Goal: Transaction & Acquisition: Subscribe to service/newsletter

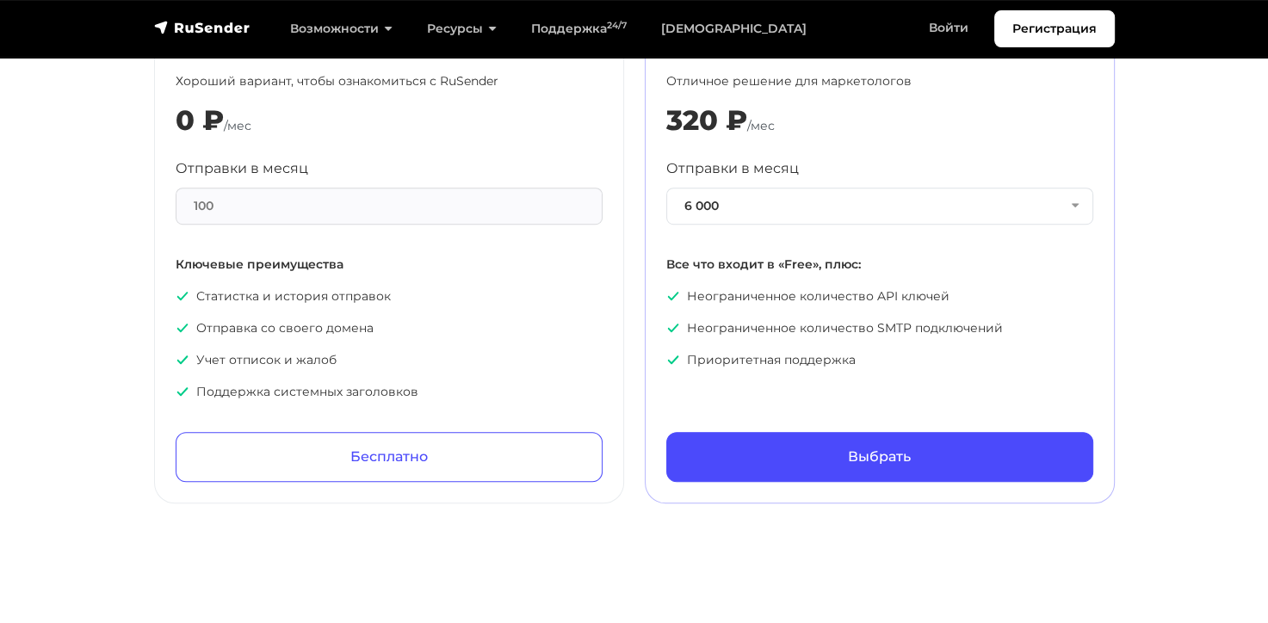
scroll to position [947, 0]
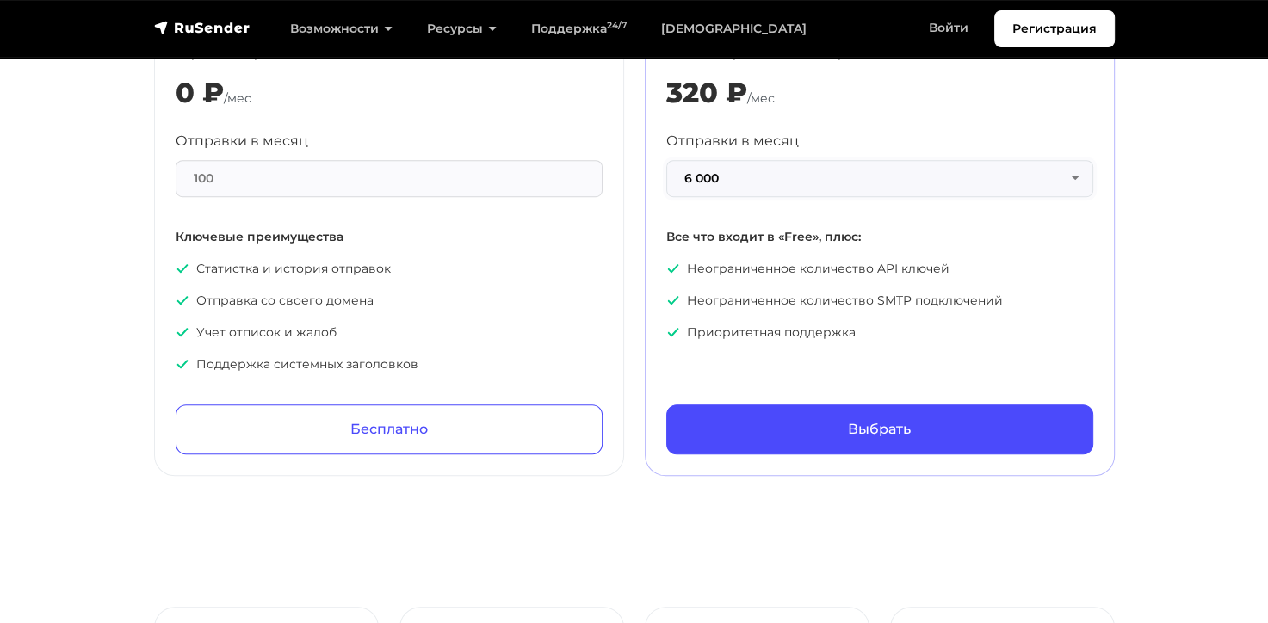
click at [1076, 177] on button "6 000" at bounding box center [880, 178] width 427 height 37
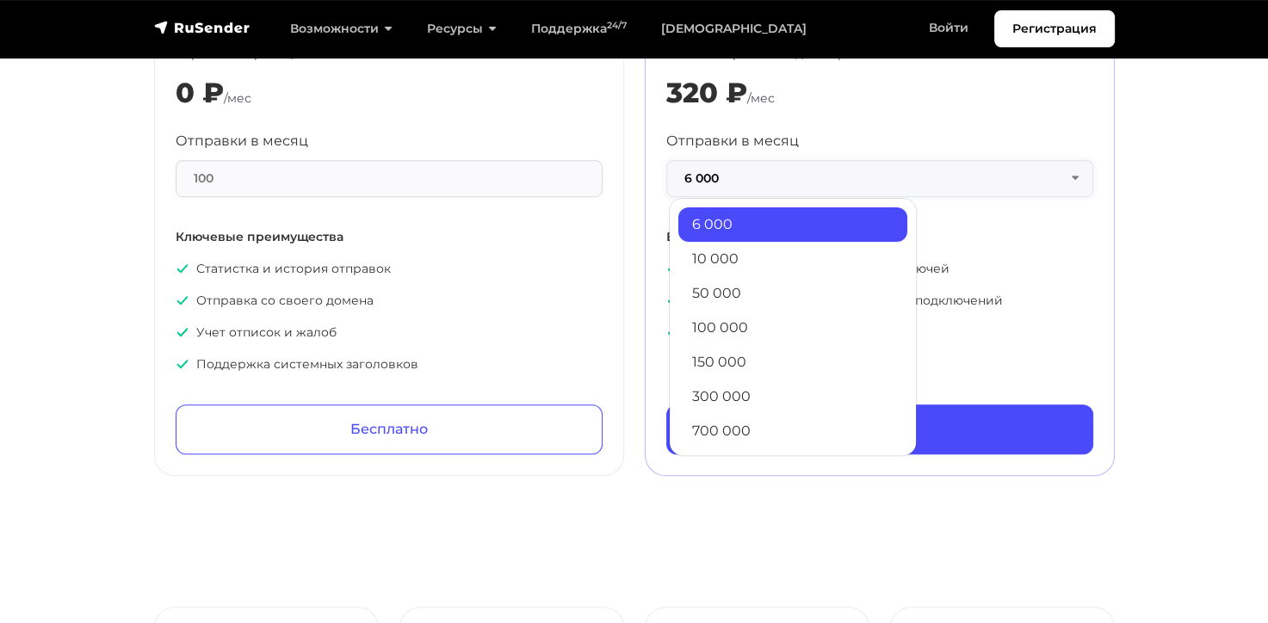
click at [1076, 177] on button "6 000" at bounding box center [880, 178] width 427 height 37
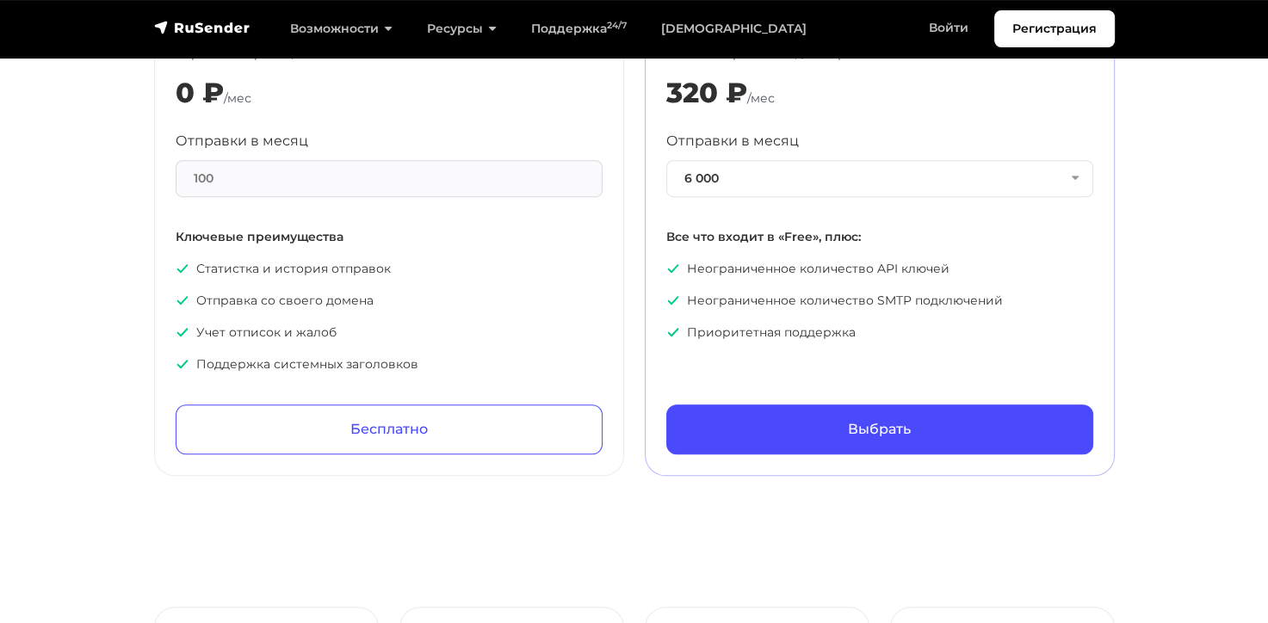
click at [579, 190] on div "100" at bounding box center [389, 178] width 427 height 37
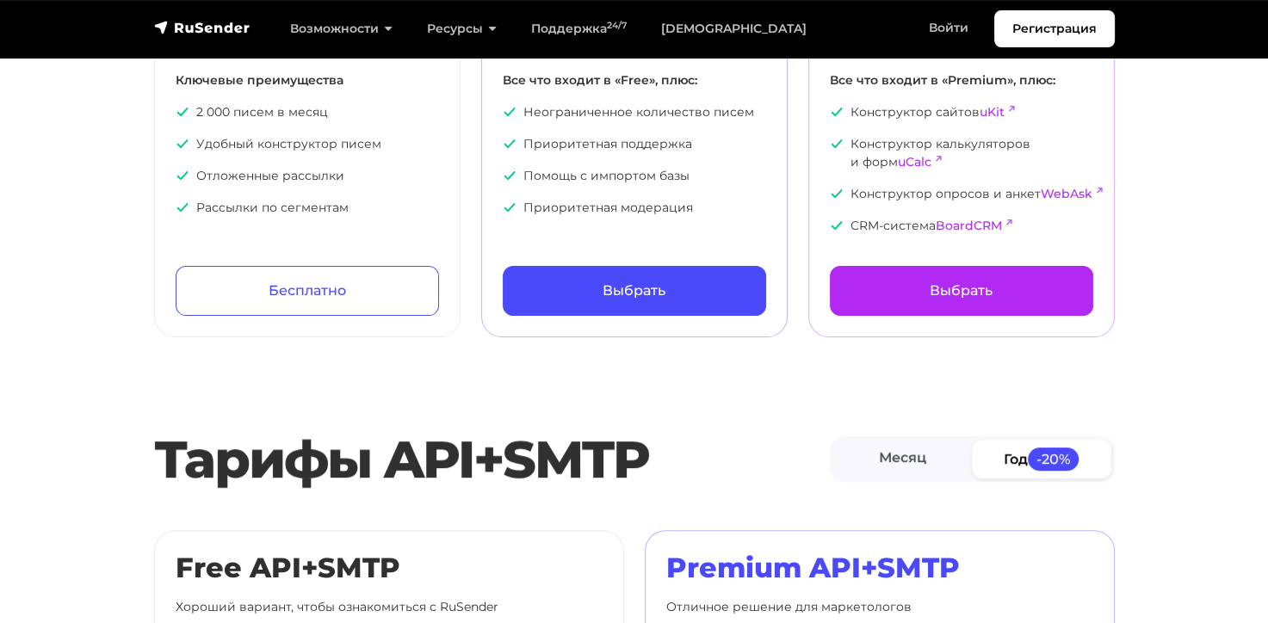
scroll to position [431, 0]
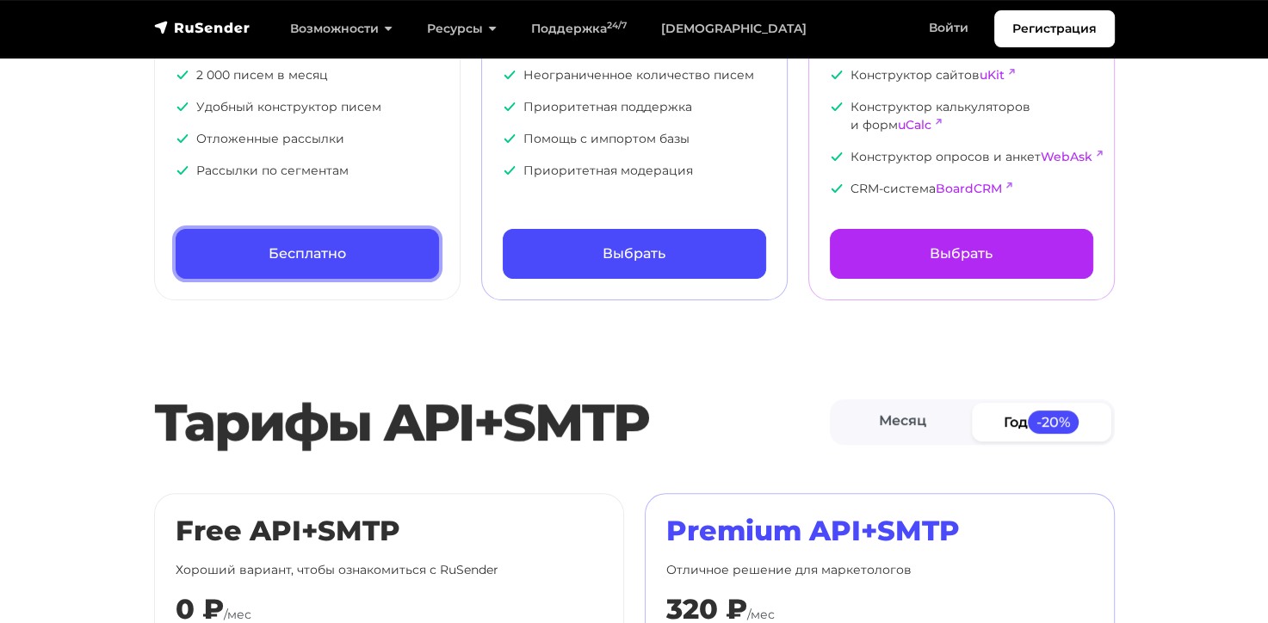
click at [357, 257] on link "Бесплатно" at bounding box center [308, 254] width 264 height 50
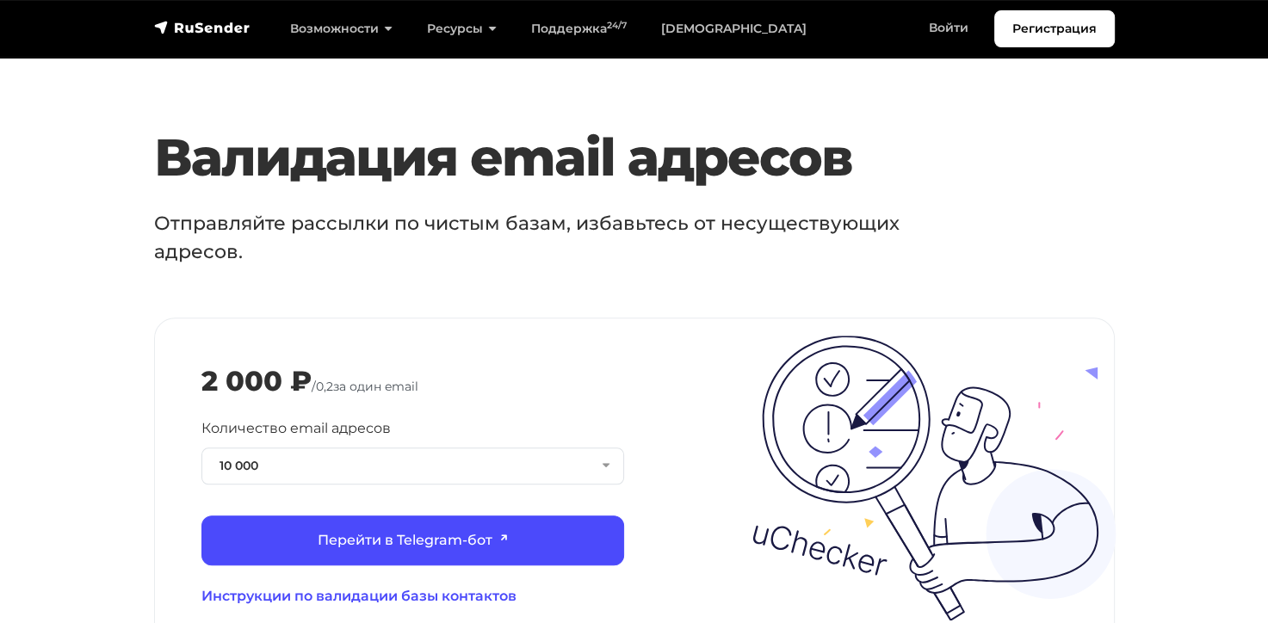
scroll to position [1808, 0]
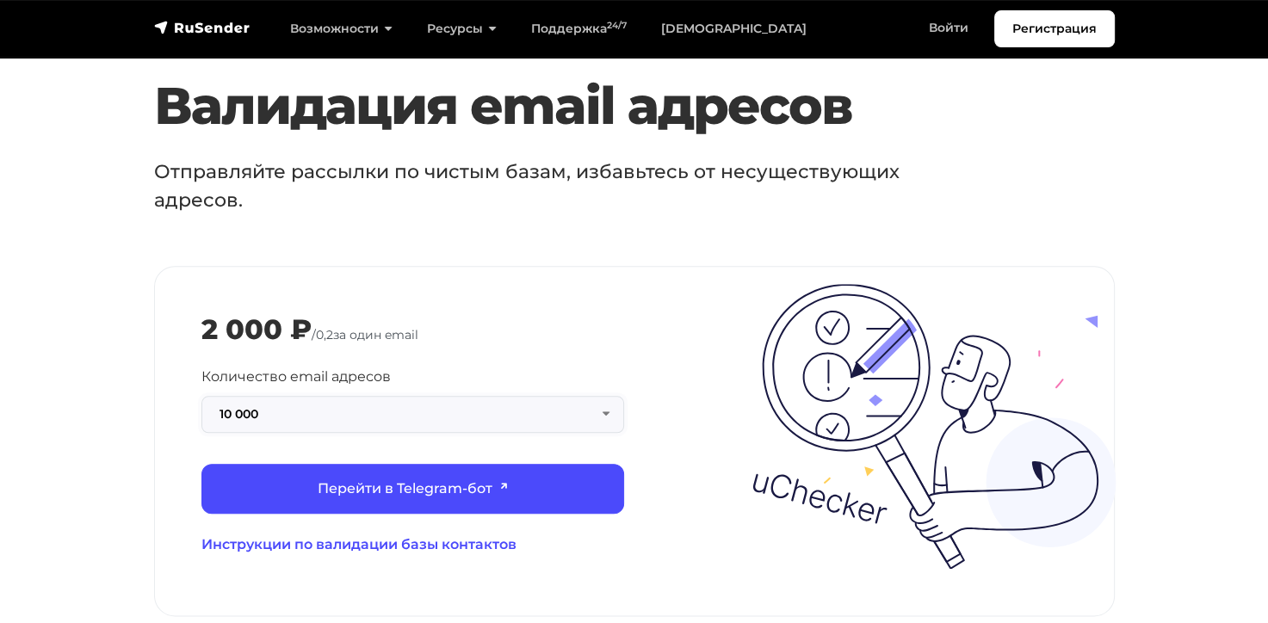
click at [599, 396] on button "10 000" at bounding box center [413, 414] width 423 height 37
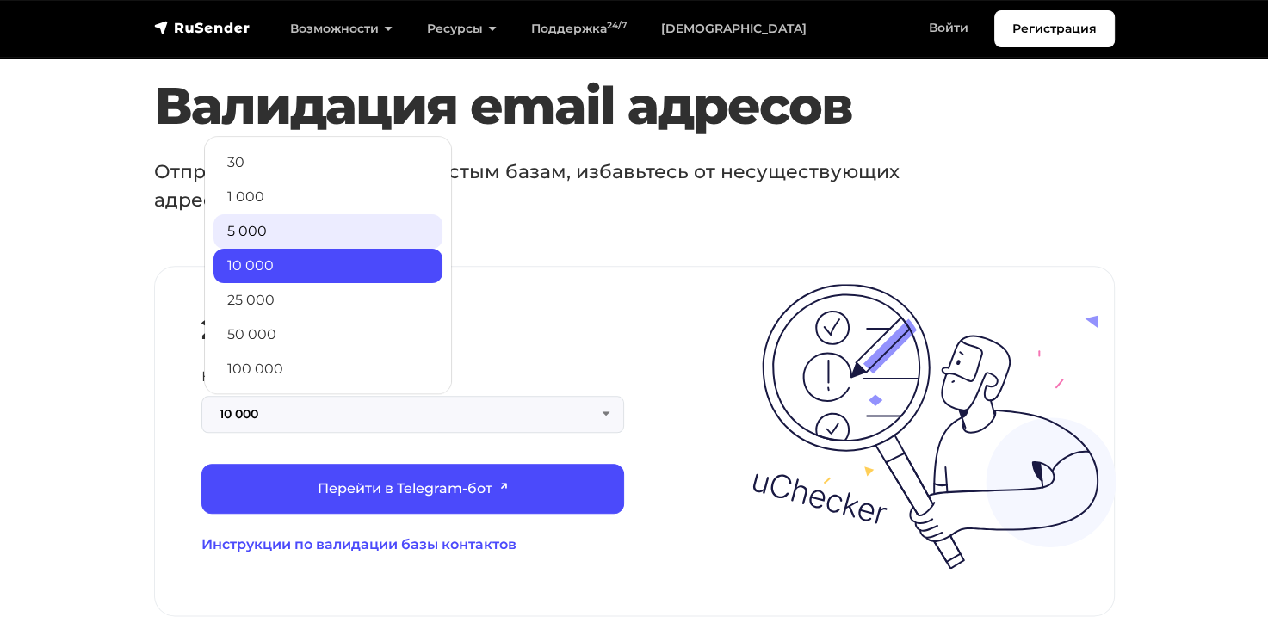
click at [313, 214] on link "5 000" at bounding box center [328, 231] width 229 height 34
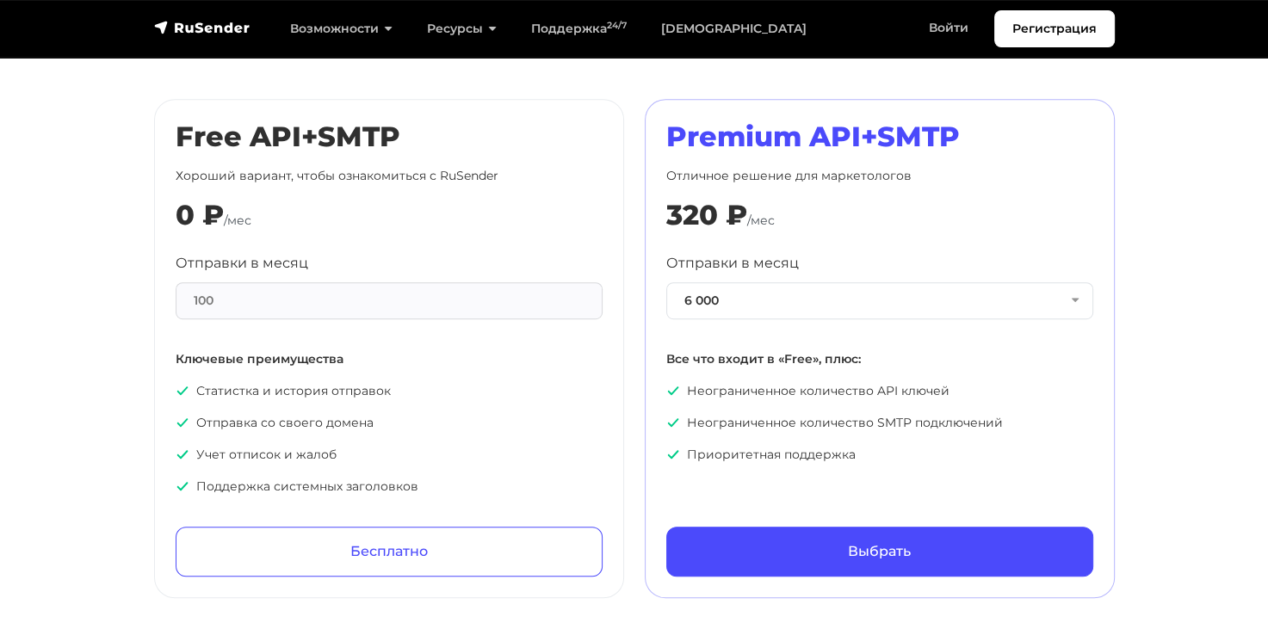
scroll to position [861, 0]
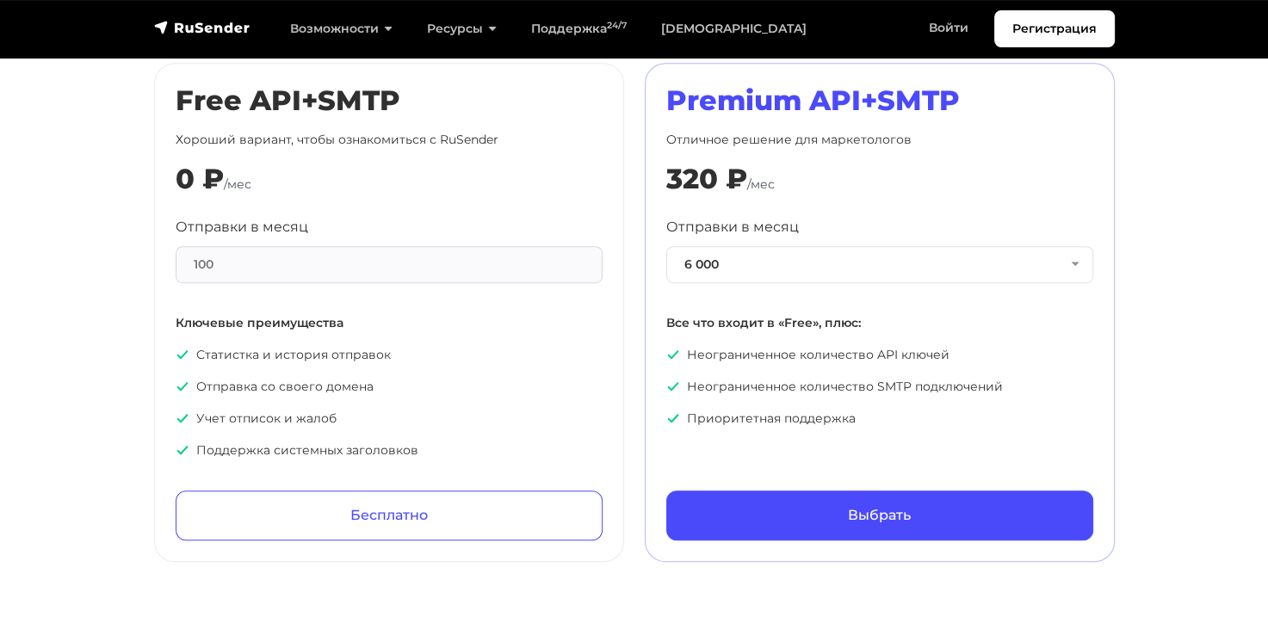
click at [259, 270] on div "100" at bounding box center [389, 264] width 427 height 37
click at [847, 258] on button "6 000" at bounding box center [880, 264] width 427 height 37
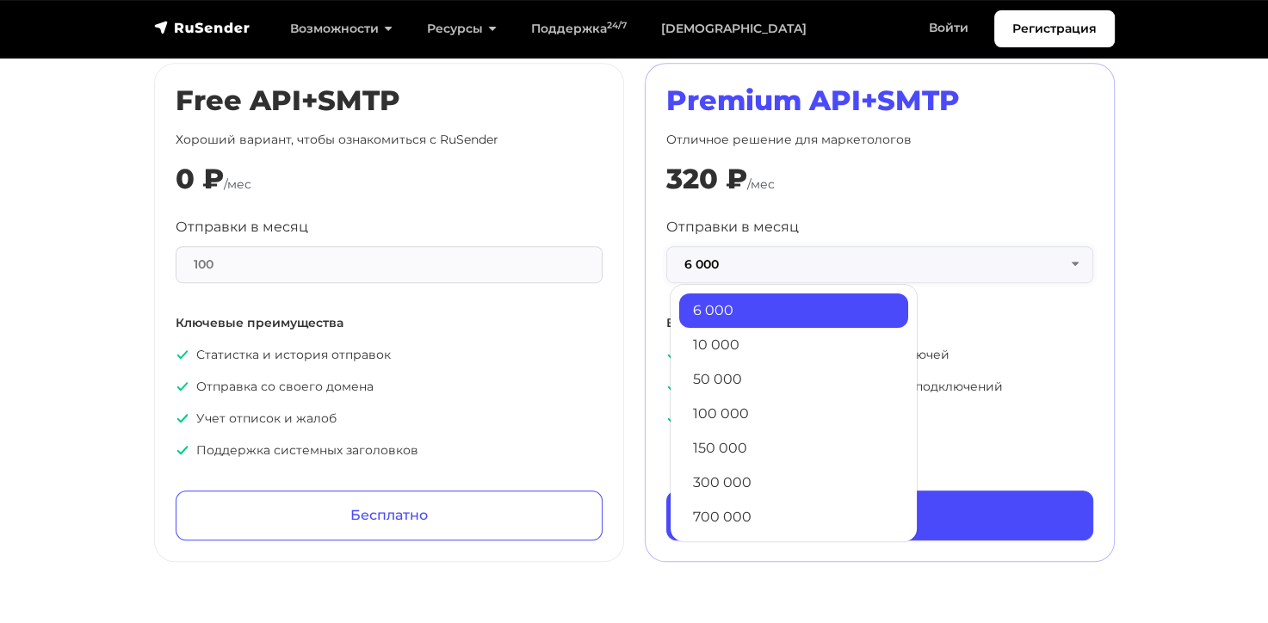
click at [847, 258] on button "6 000" at bounding box center [880, 264] width 427 height 37
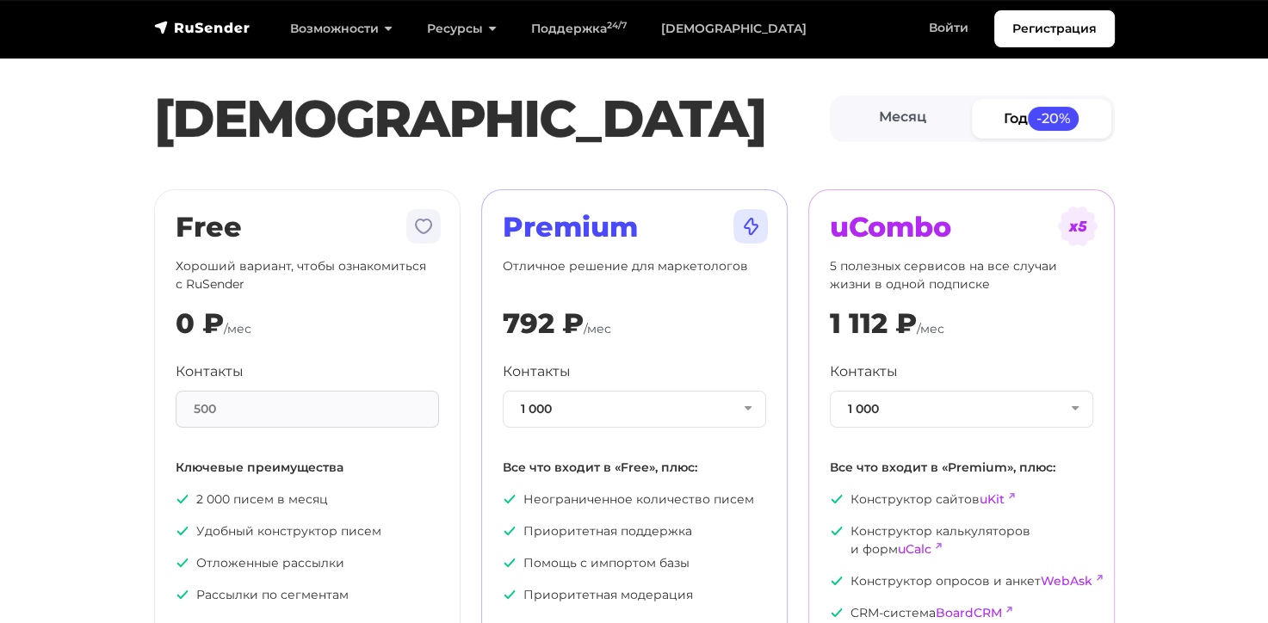
scroll to position [0, 0]
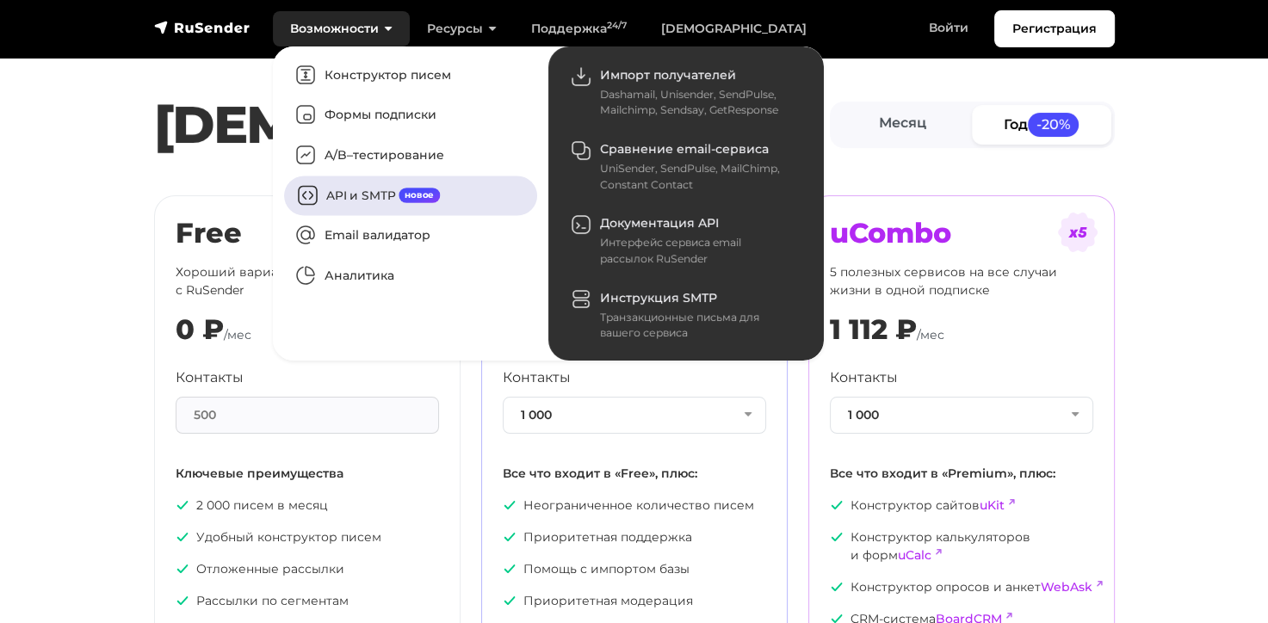
click at [365, 193] on link "API и SMTP новое" at bounding box center [410, 196] width 253 height 40
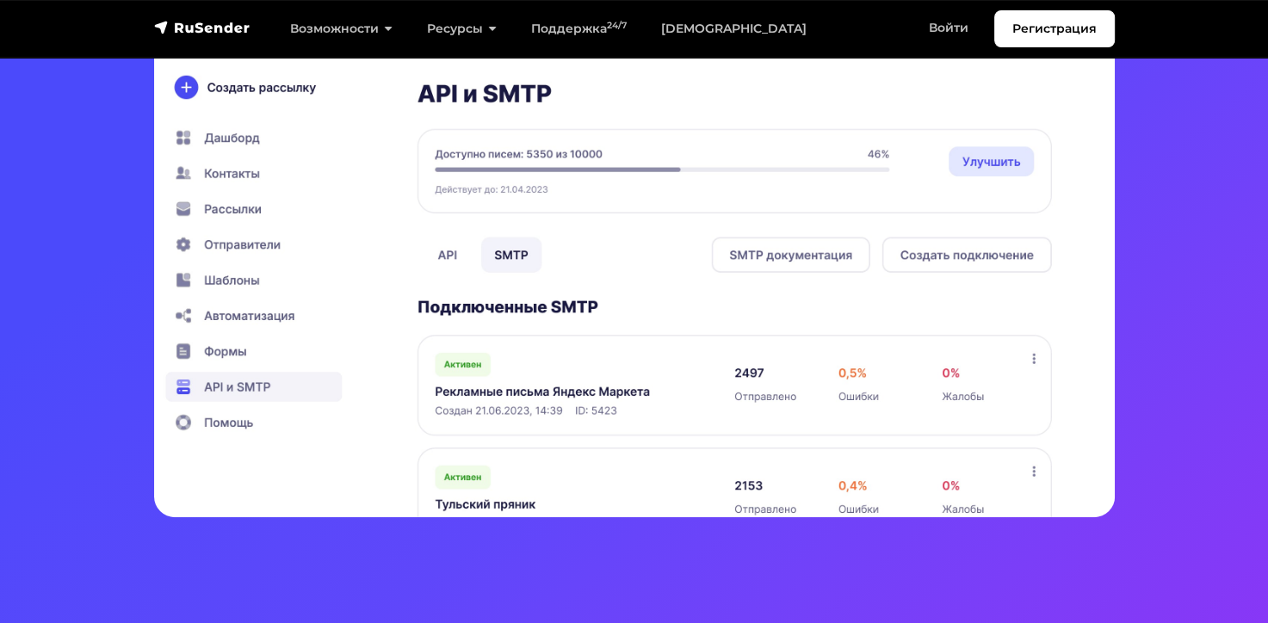
scroll to position [431, 0]
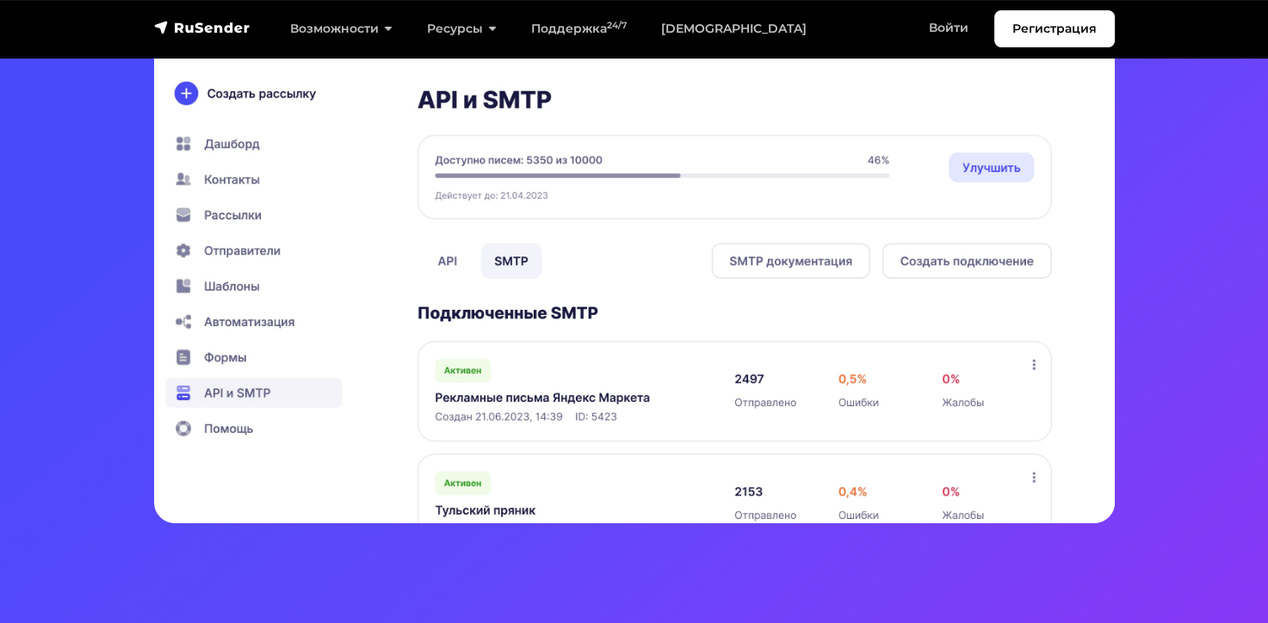
click at [1033, 365] on img at bounding box center [634, 263] width 961 height 519
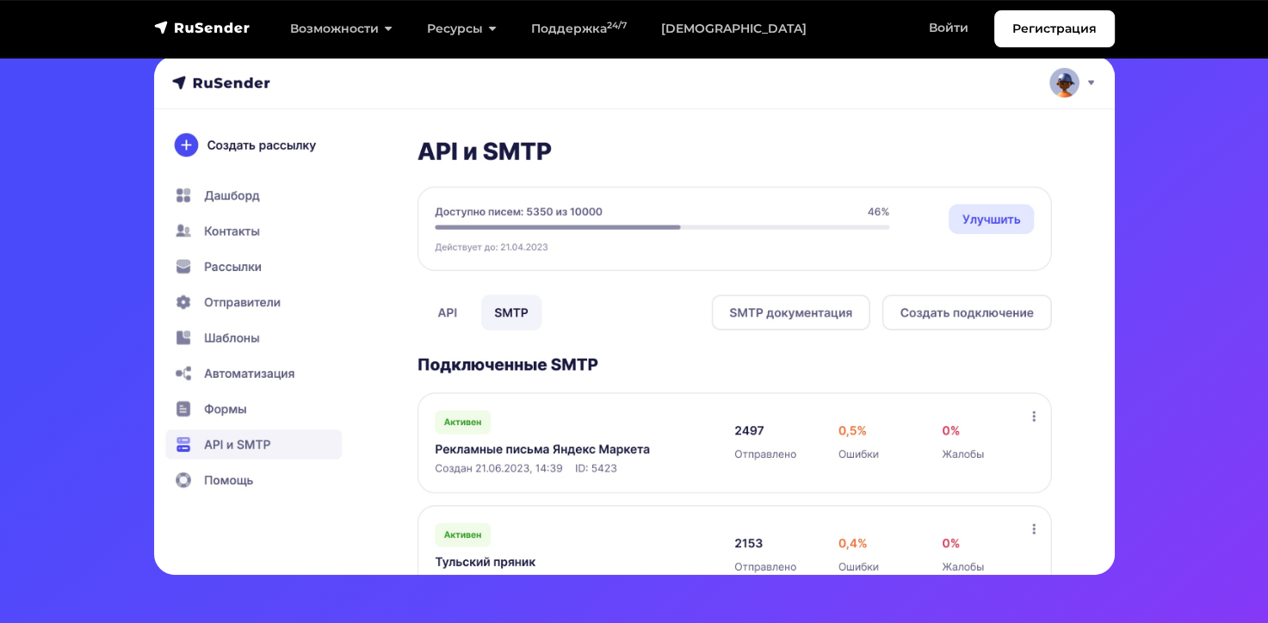
scroll to position [344, 0]
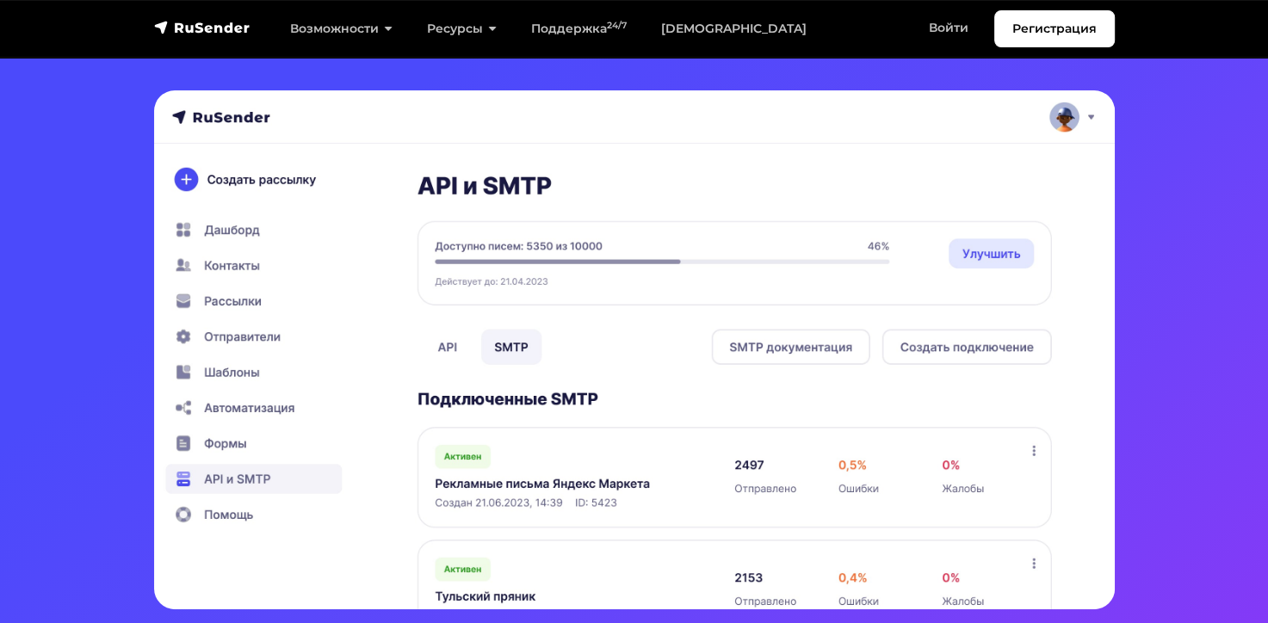
click at [544, 488] on img at bounding box center [634, 349] width 961 height 519
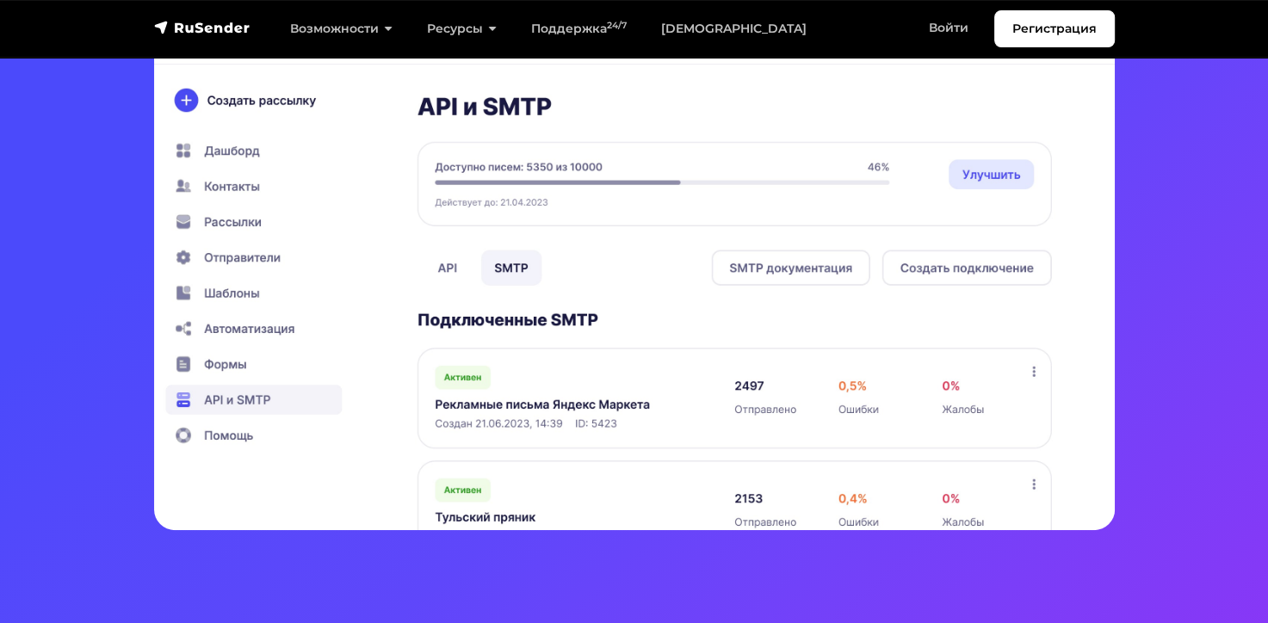
scroll to position [431, 0]
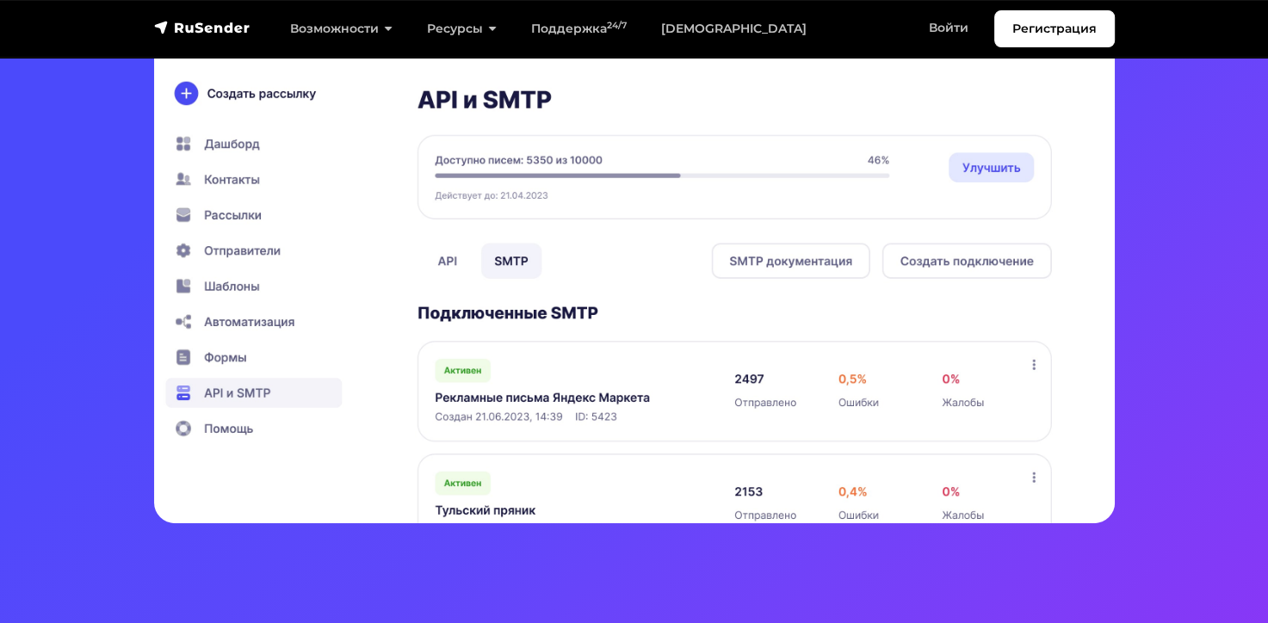
click at [441, 262] on img at bounding box center [634, 263] width 961 height 519
click at [517, 262] on img at bounding box center [634, 263] width 961 height 519
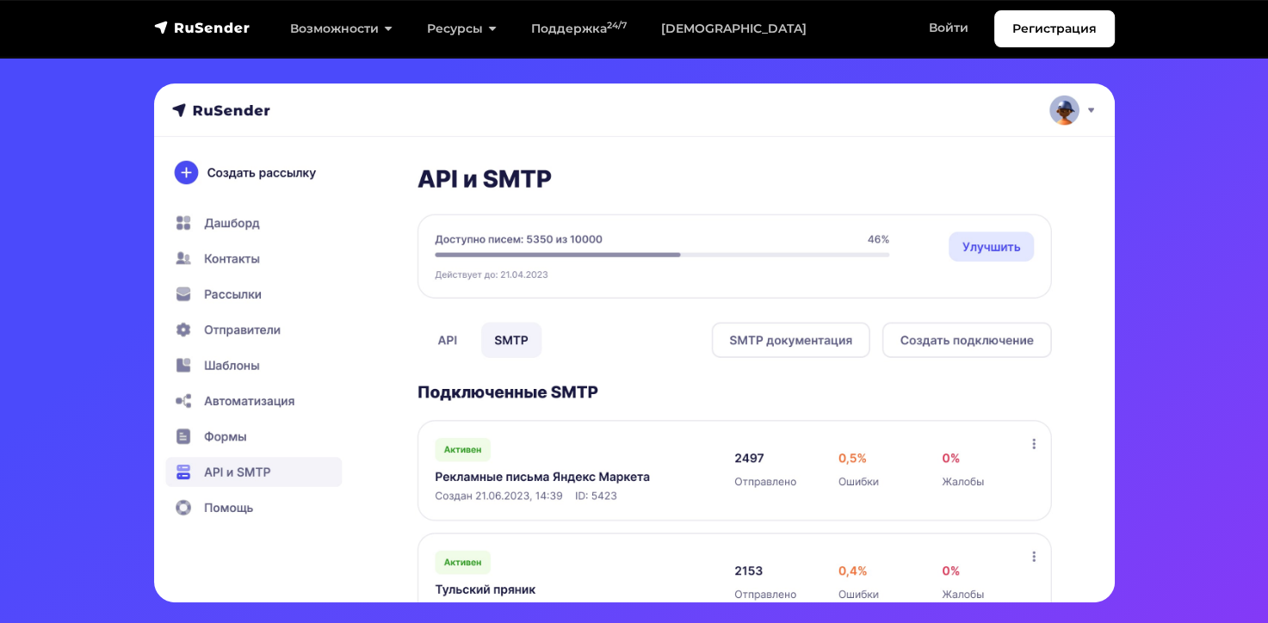
scroll to position [344, 0]
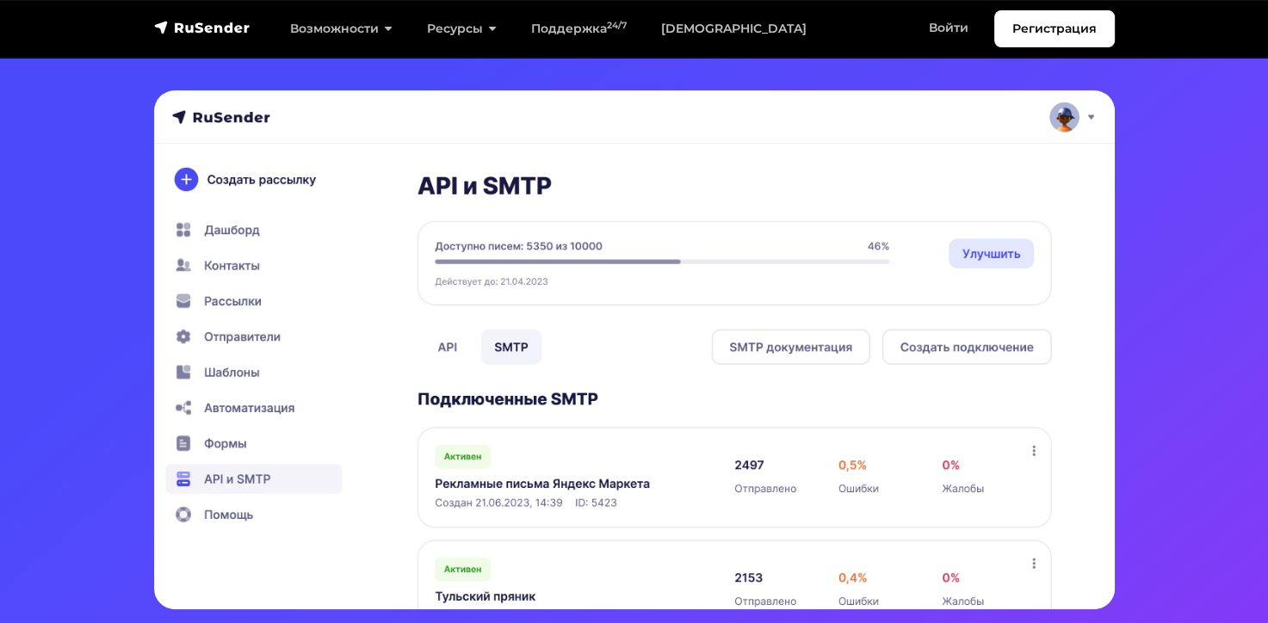
click at [1092, 118] on img at bounding box center [634, 349] width 961 height 519
click at [1087, 116] on img at bounding box center [634, 349] width 961 height 519
click at [1053, 117] on img at bounding box center [634, 349] width 961 height 519
click at [257, 177] on img at bounding box center [634, 349] width 961 height 519
drag, startPoint x: 225, startPoint y: 230, endPoint x: 227, endPoint y: 243, distance: 13.2
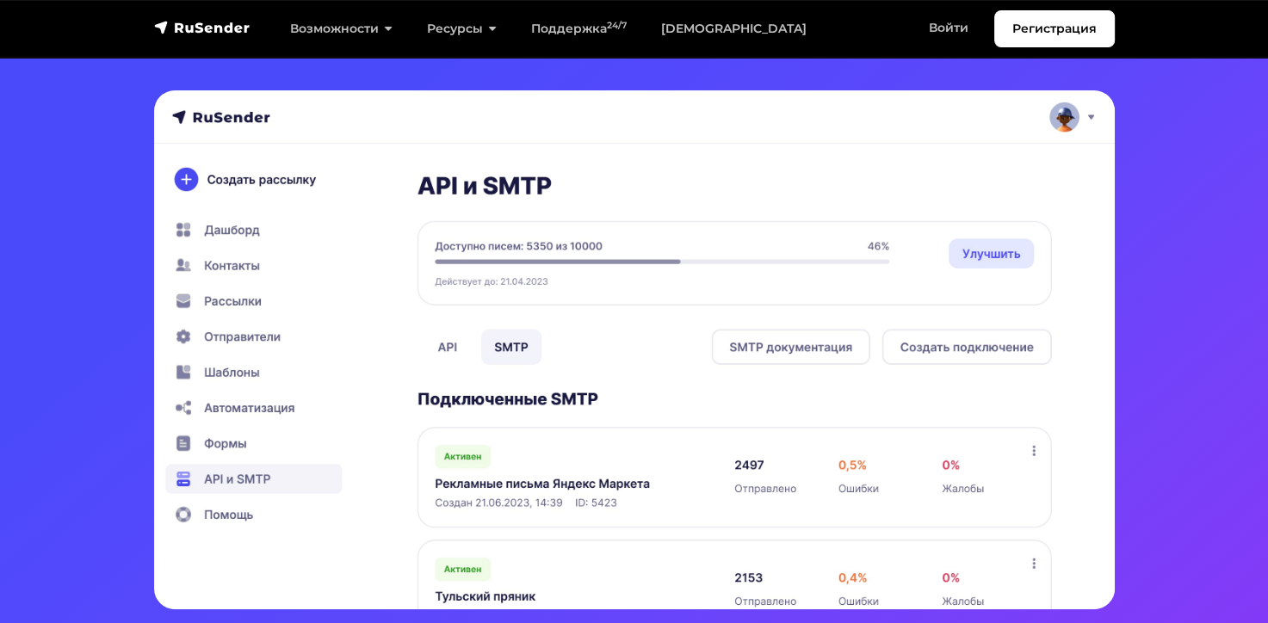
click at [225, 231] on img at bounding box center [634, 349] width 961 height 519
click at [222, 264] on img at bounding box center [634, 349] width 961 height 519
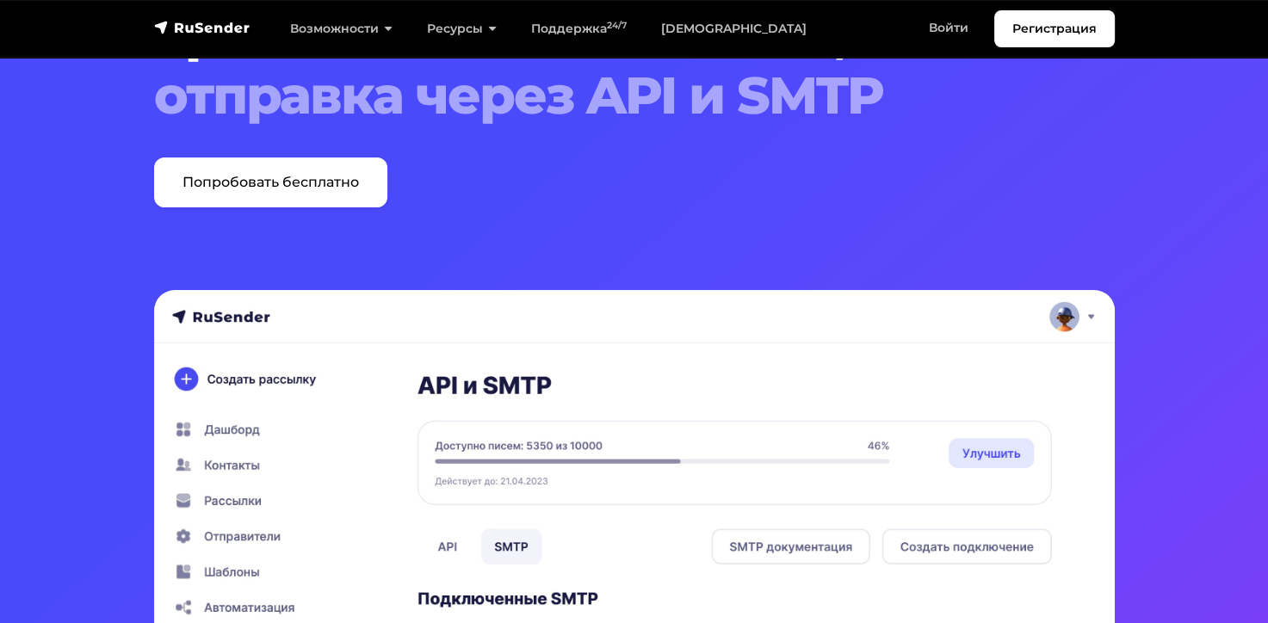
scroll to position [86, 0]
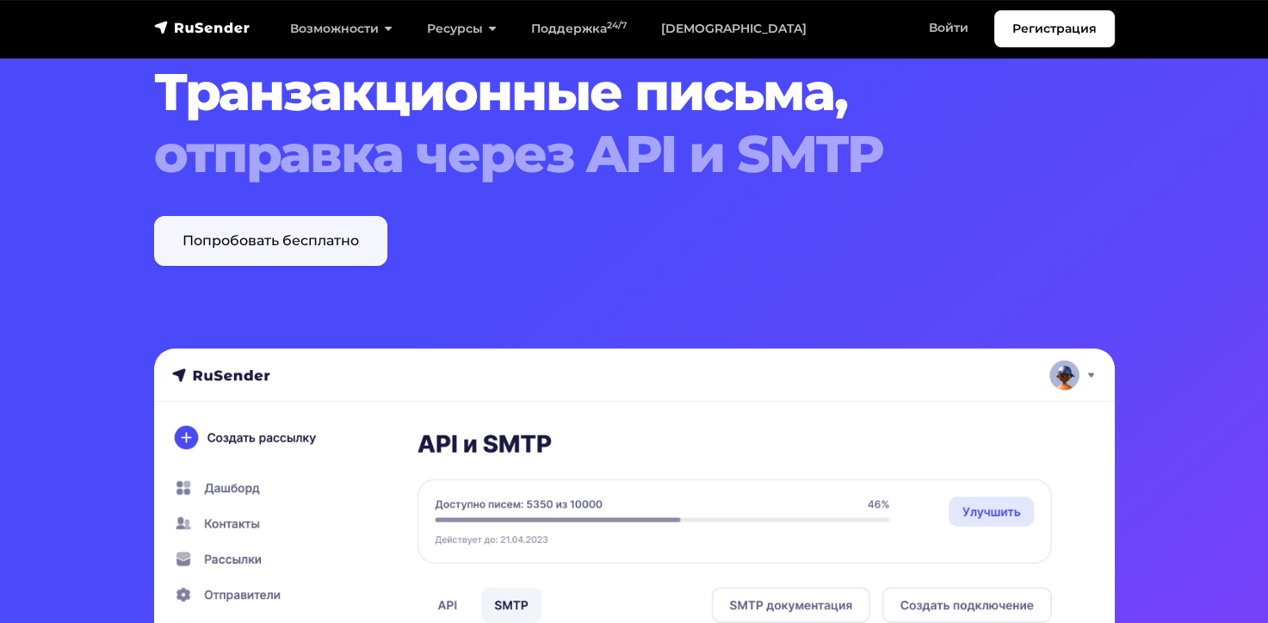
click at [317, 233] on link "Попробовать бесплатно" at bounding box center [270, 241] width 233 height 50
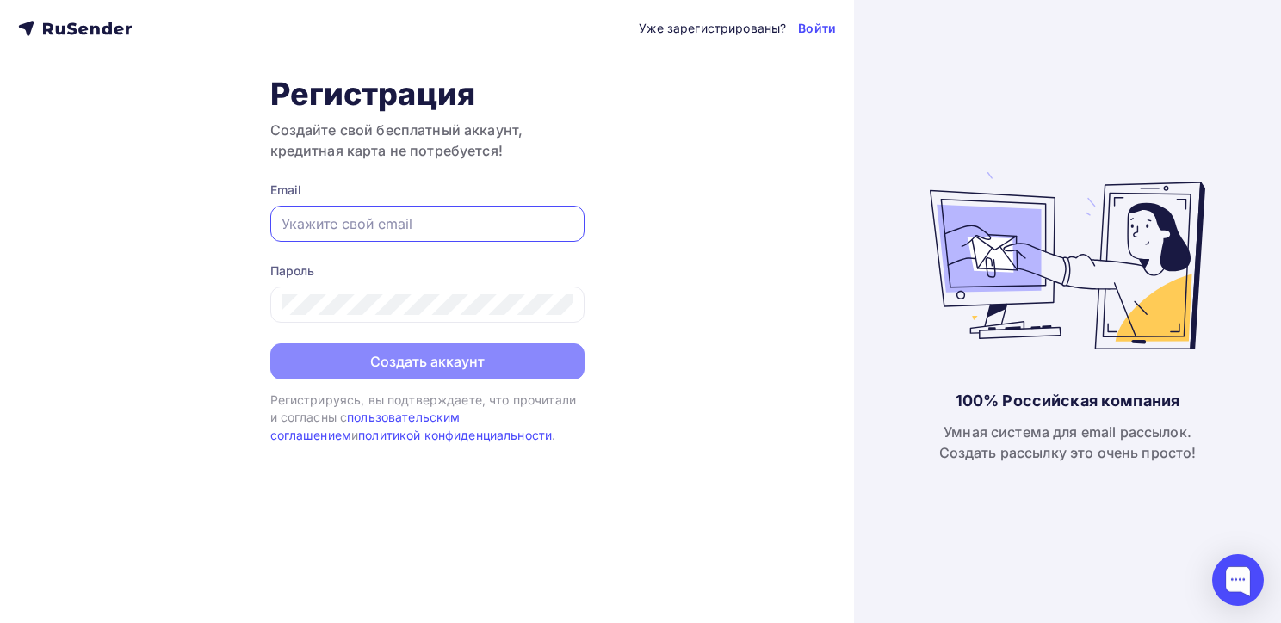
click at [358, 227] on input "text" at bounding box center [428, 224] width 292 height 21
type input "[EMAIL_ADDRESS][DOMAIN_NAME]"
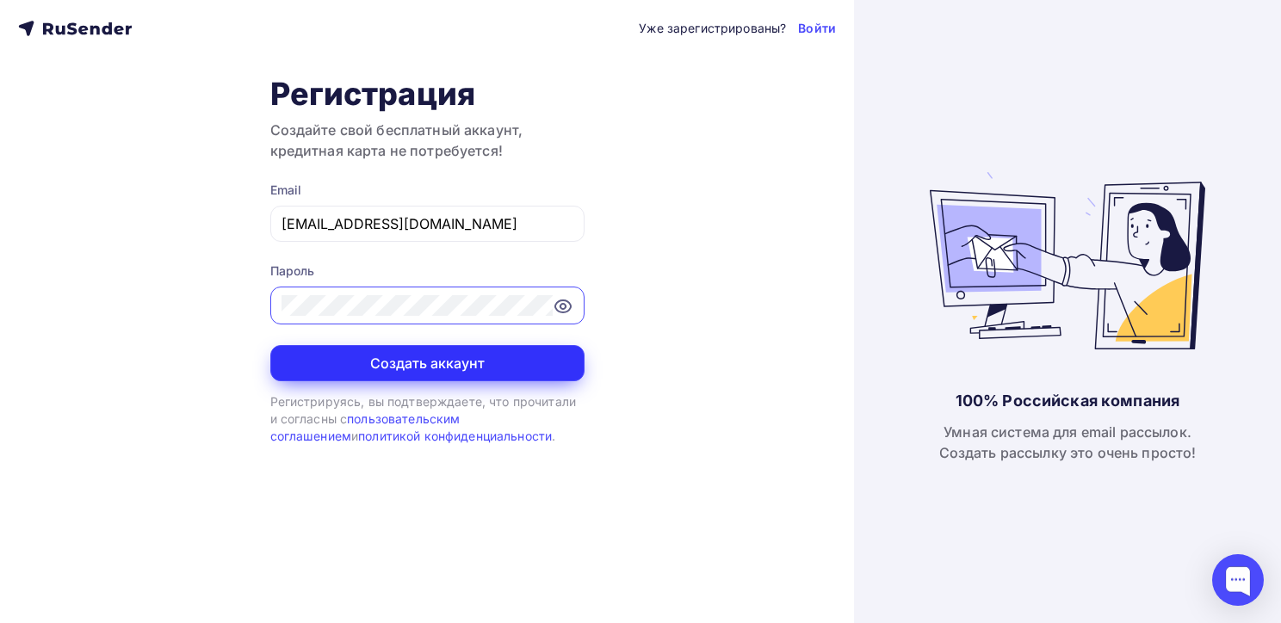
click at [463, 365] on button "Создать аккаунт" at bounding box center [427, 363] width 314 height 36
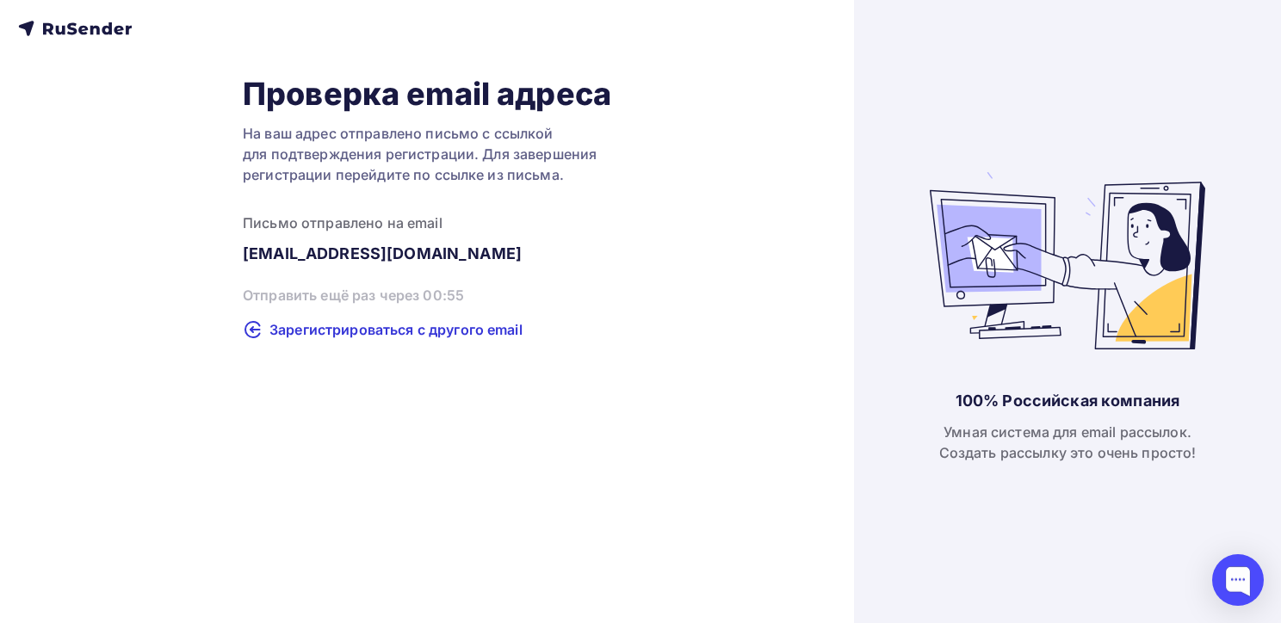
click at [364, 222] on div "Письмо отправлено на email" at bounding box center [427, 223] width 369 height 21
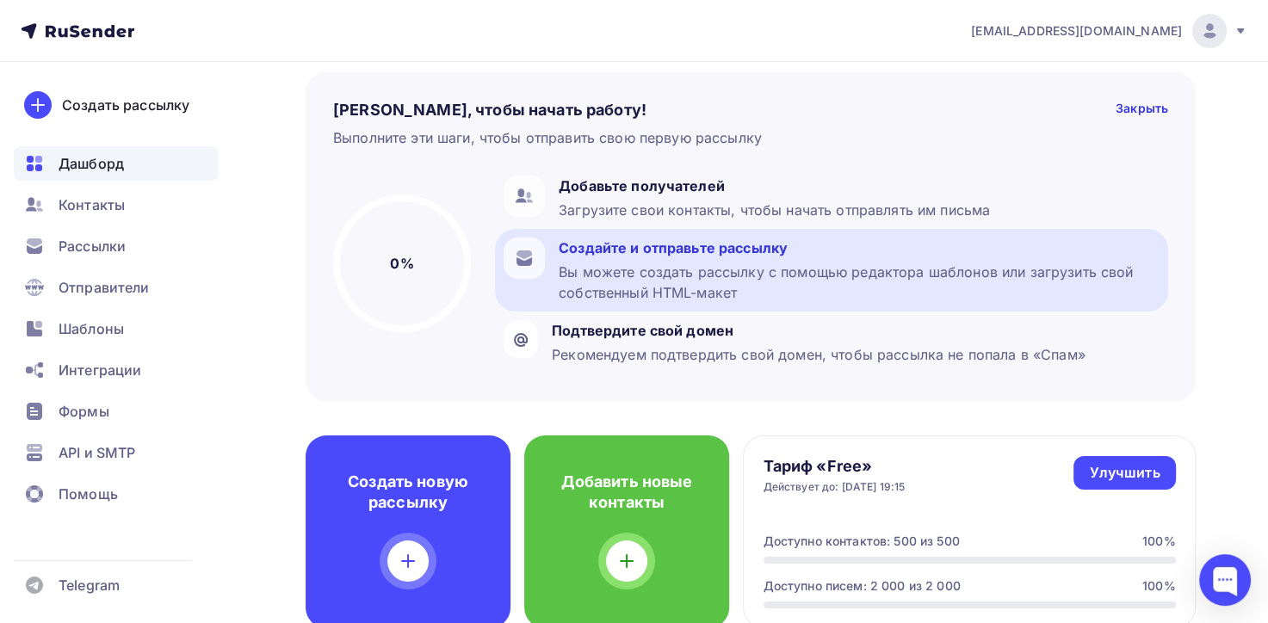
scroll to position [86, 0]
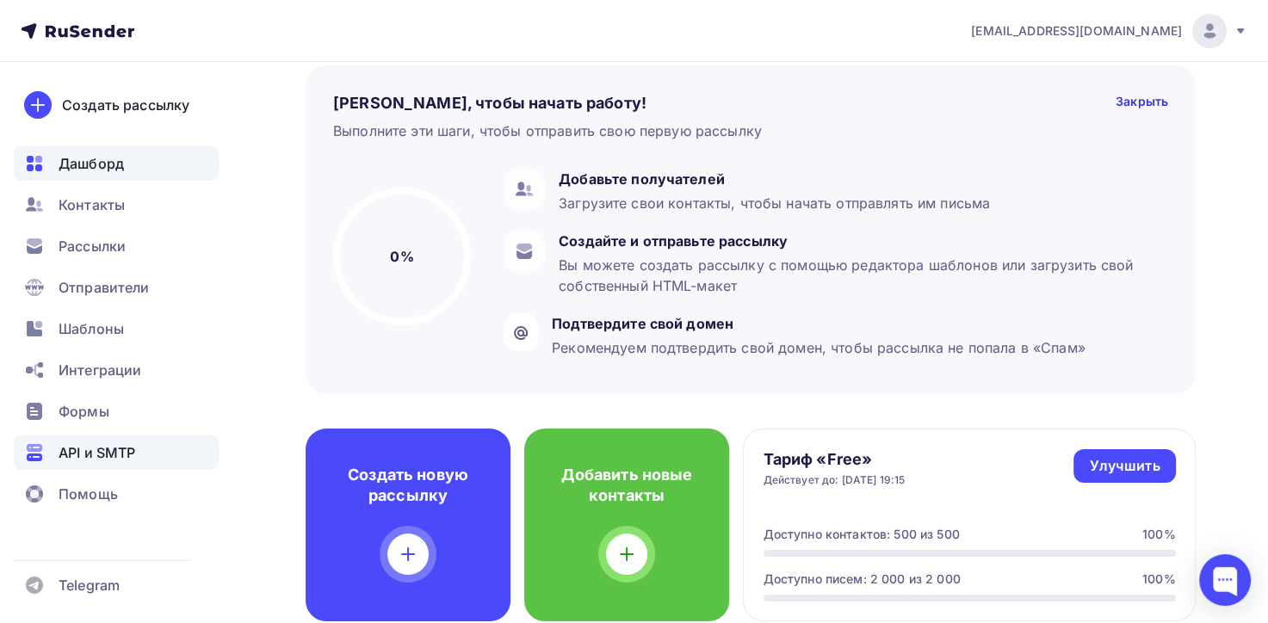
click at [151, 453] on div "API и SMTP" at bounding box center [116, 453] width 205 height 34
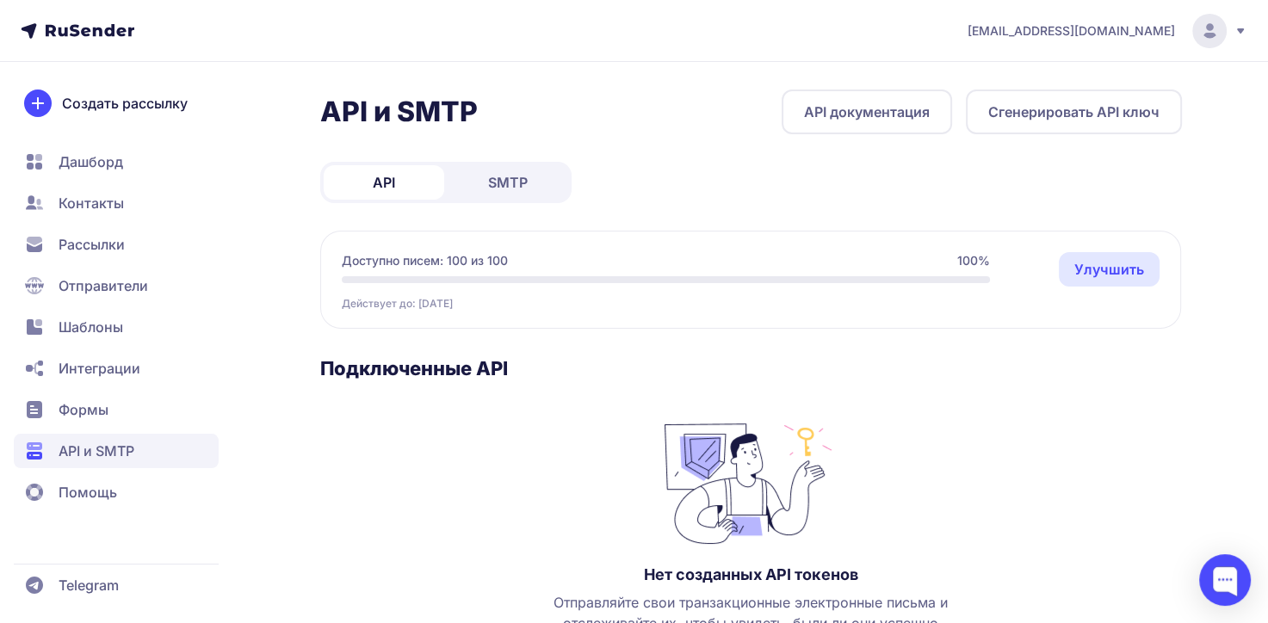
click at [497, 180] on span "SMTP" at bounding box center [508, 182] width 40 height 21
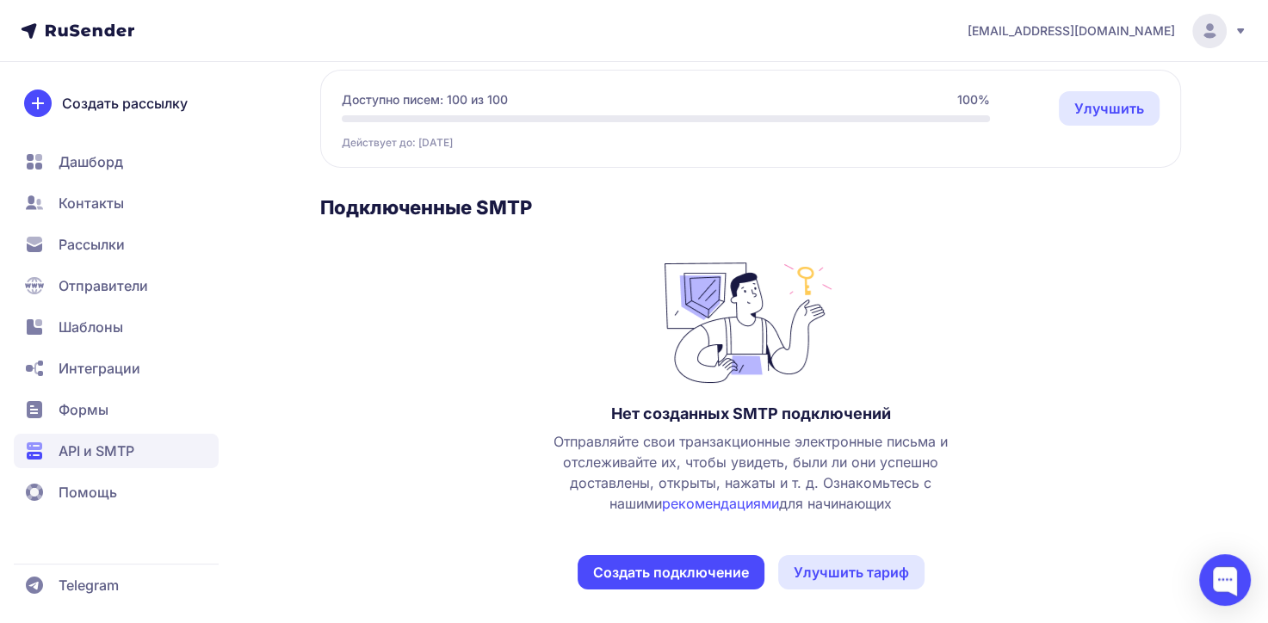
scroll to position [168, 0]
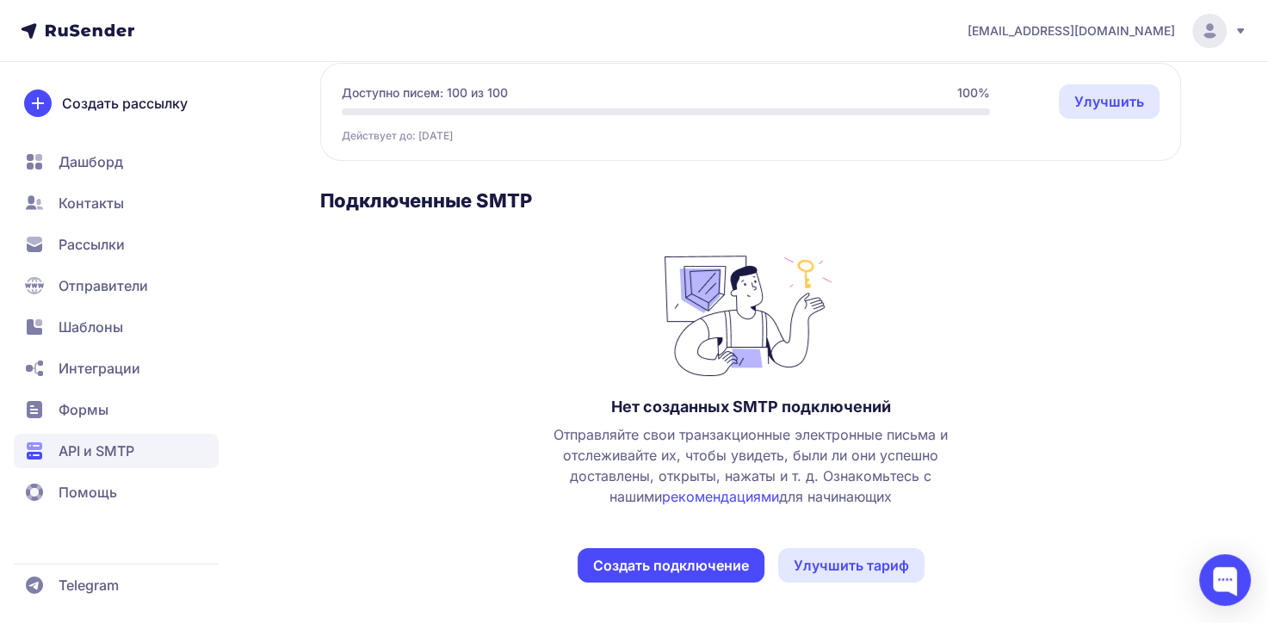
click at [679, 564] on button "Создать подключение" at bounding box center [671, 566] width 187 height 34
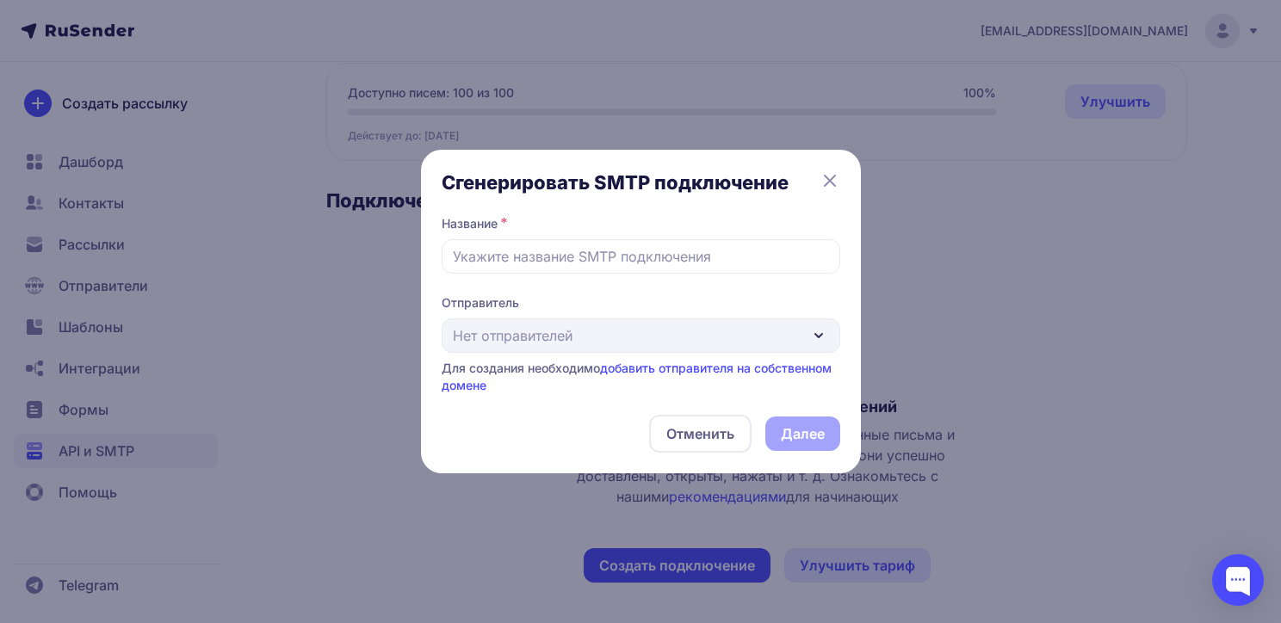
click at [819, 334] on div "Отправитель Нет отправителей Для создания необходимо добавить отправителя на со…" at bounding box center [641, 345] width 399 height 100
click at [816, 335] on div "Отправитель Нет отправителей Для создания необходимо добавить отправителя на со…" at bounding box center [641, 345] width 399 height 100
click at [699, 437] on button "Отменить" at bounding box center [700, 434] width 102 height 38
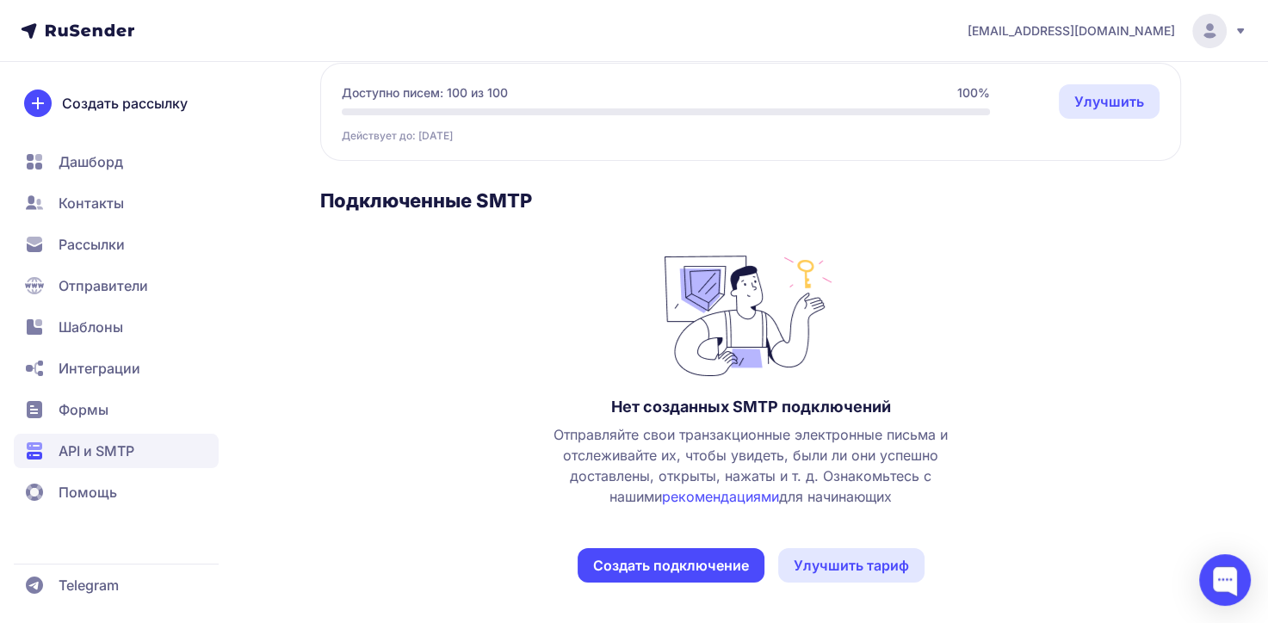
click at [83, 241] on span "Рассылки" at bounding box center [92, 244] width 66 height 21
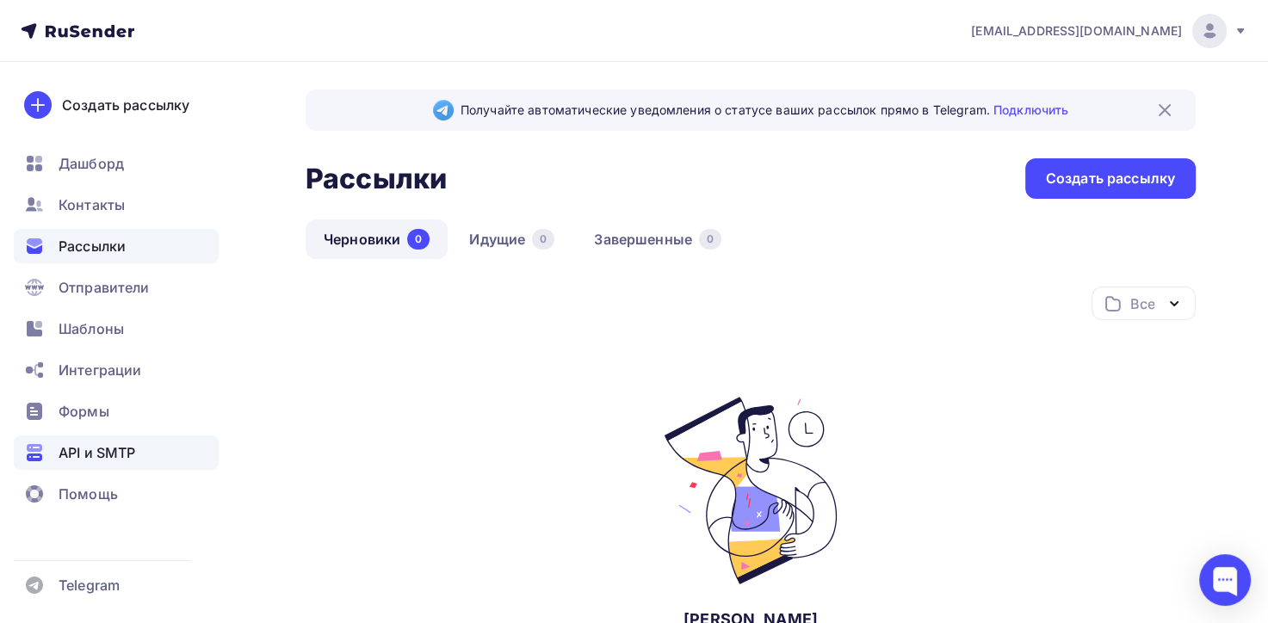
click at [100, 456] on span "API и SMTP" at bounding box center [97, 453] width 77 height 21
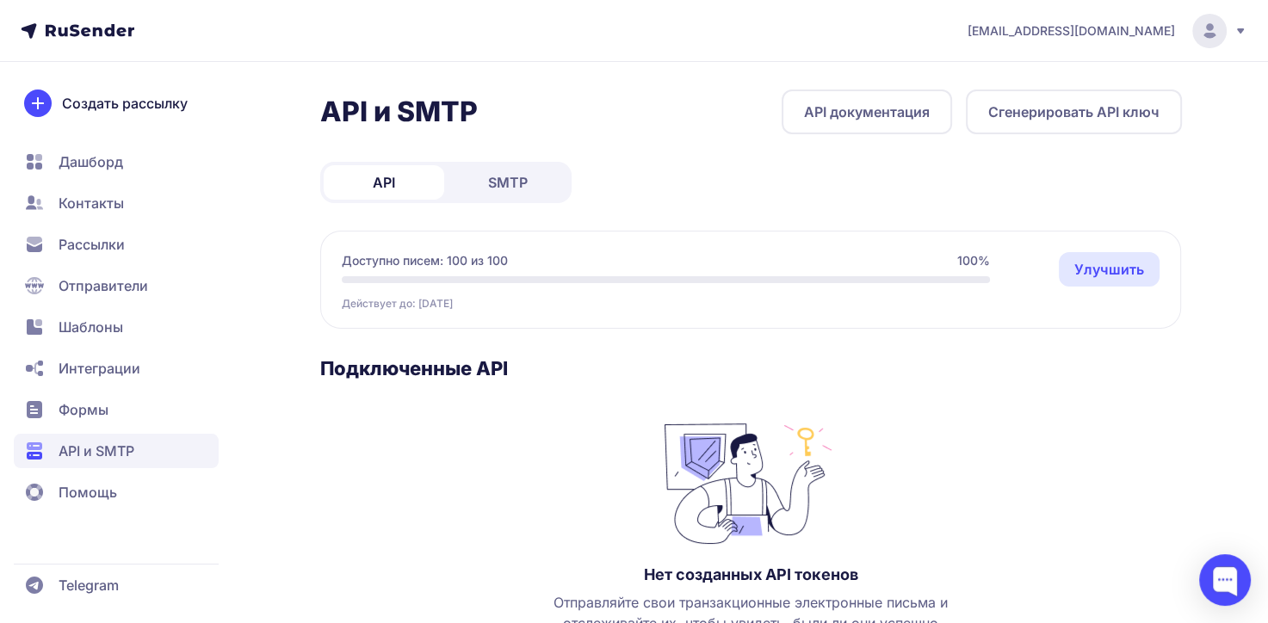
click at [371, 188] on link "API" at bounding box center [384, 182] width 121 height 34
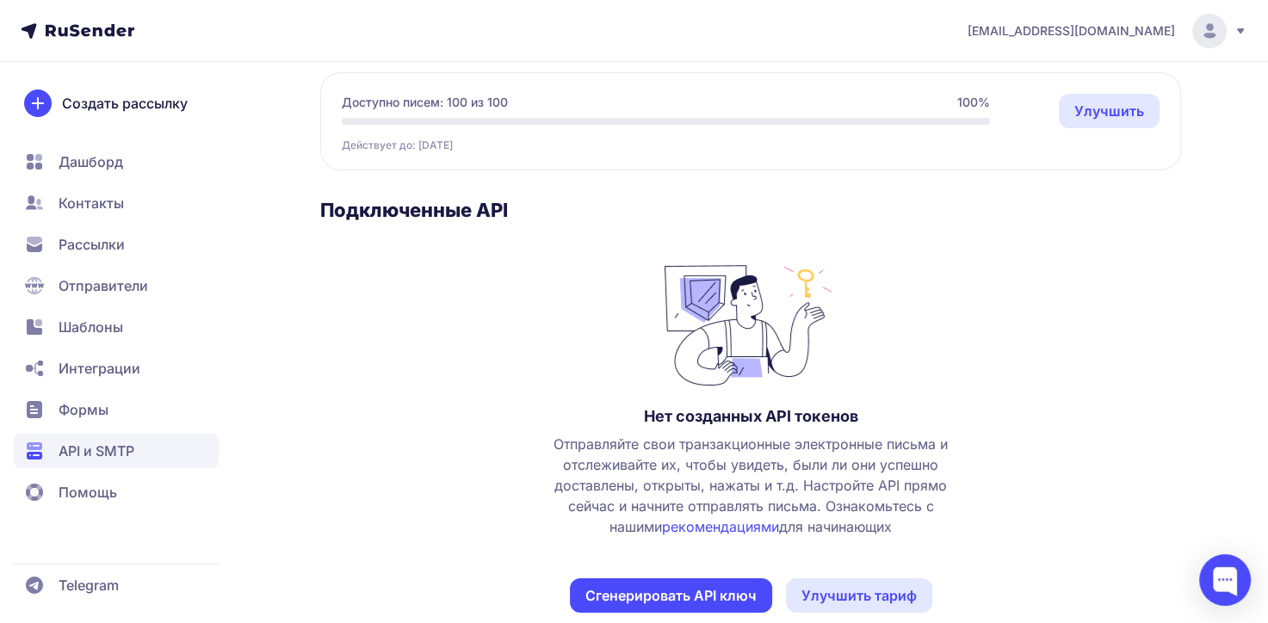
scroll to position [189, 0]
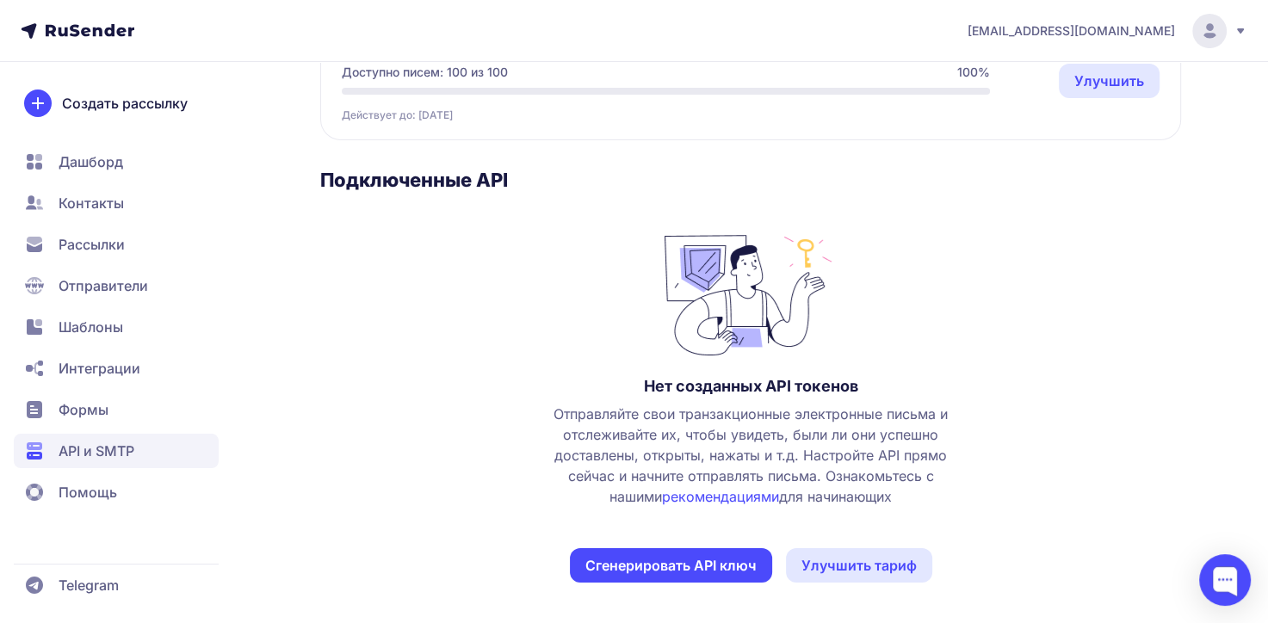
click at [679, 493] on link "рекомендациями" at bounding box center [720, 496] width 117 height 17
click at [92, 451] on span "API и SMTP" at bounding box center [97, 451] width 76 height 21
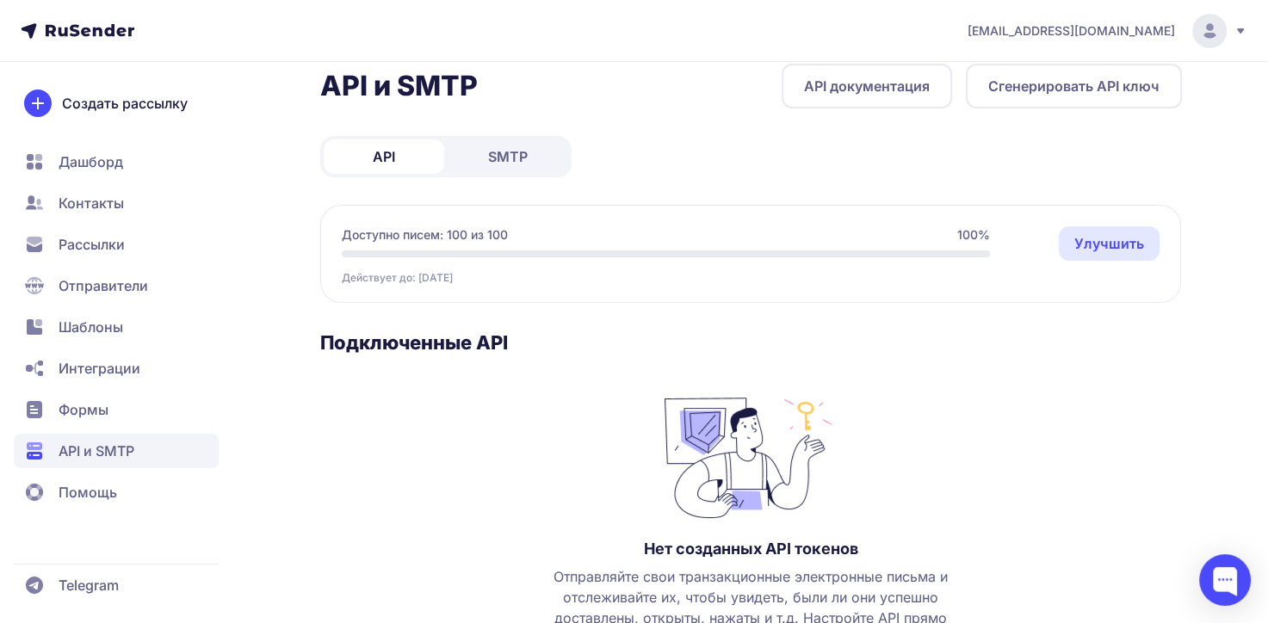
scroll to position [0, 0]
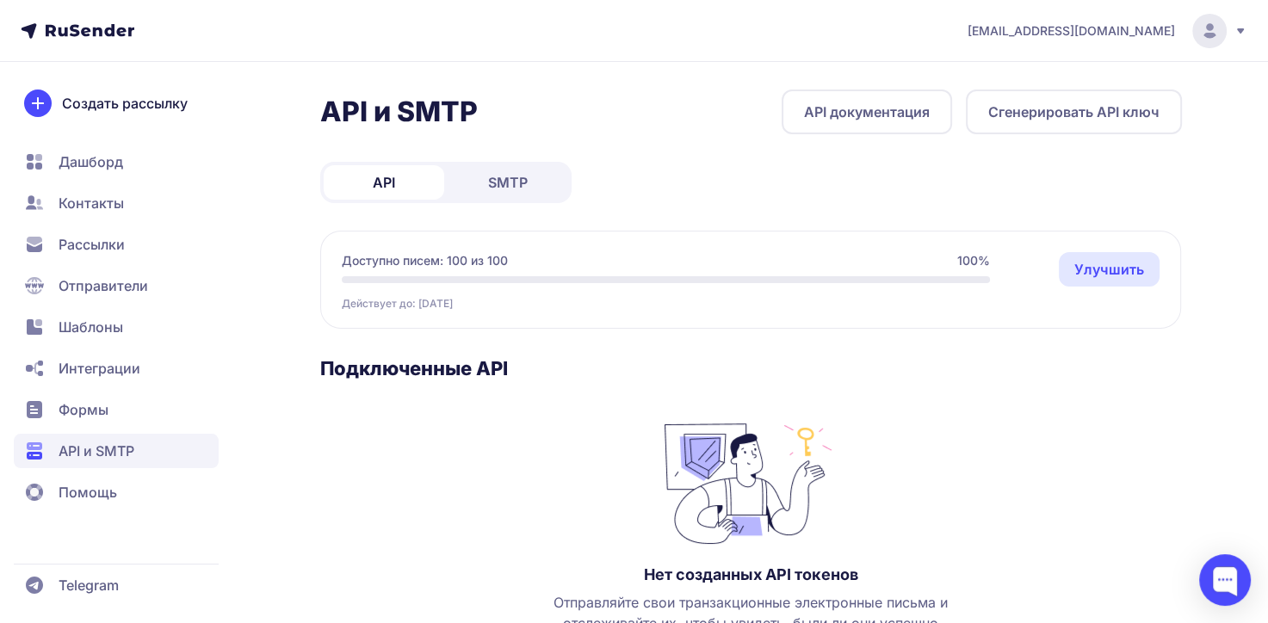
click at [527, 178] on span "SMTP" at bounding box center [508, 182] width 40 height 21
click at [885, 117] on link "SMTP документация" at bounding box center [874, 112] width 188 height 45
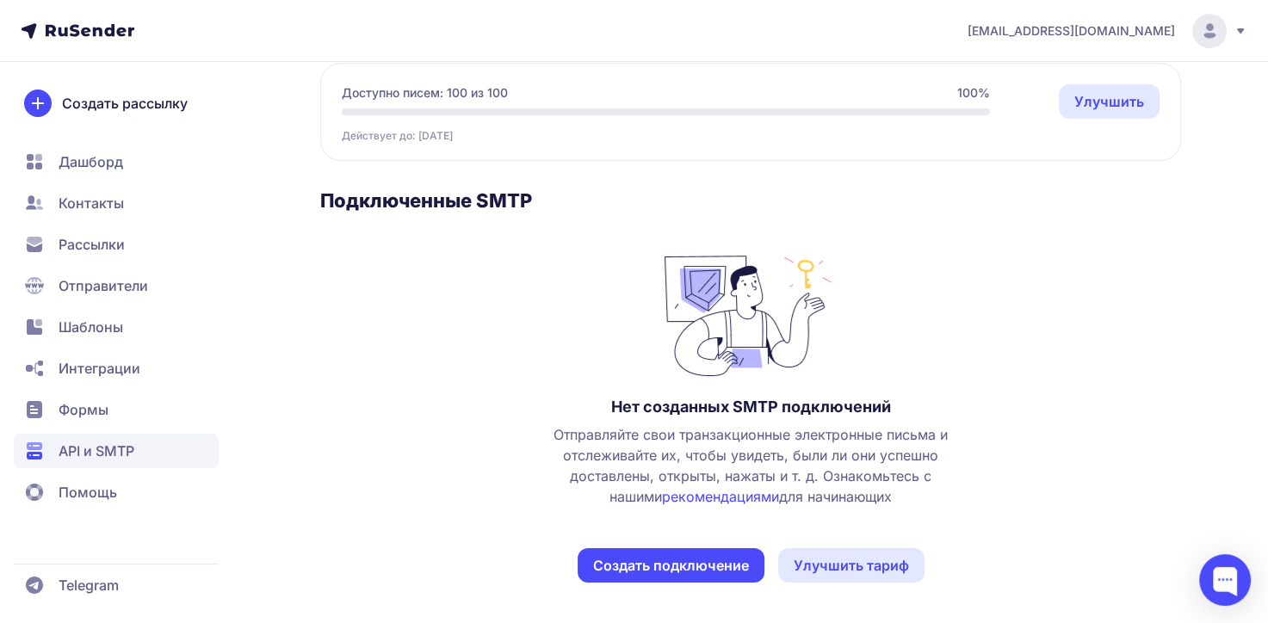
click at [579, 456] on html "dm_bruh@mail.ru API и SMTP SMTP документация Создать подключение API SMTP Досту…" at bounding box center [634, 143] width 1268 height 623
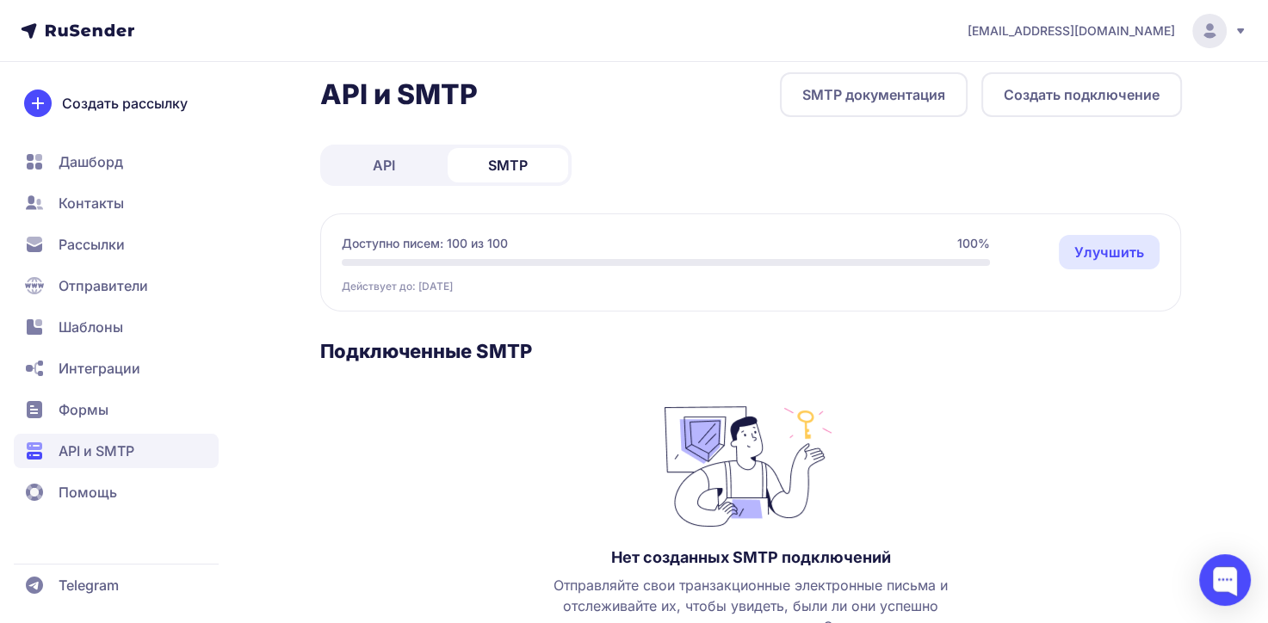
scroll to position [0, 0]
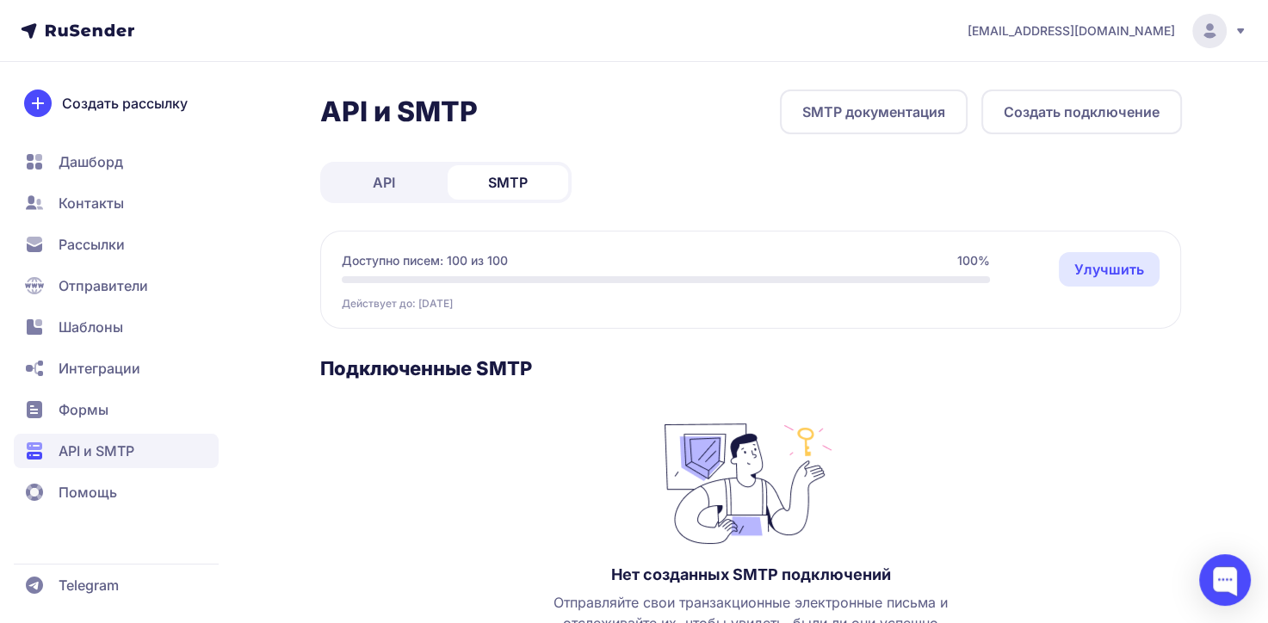
click at [1071, 272] on link "Улучшить" at bounding box center [1109, 269] width 101 height 34
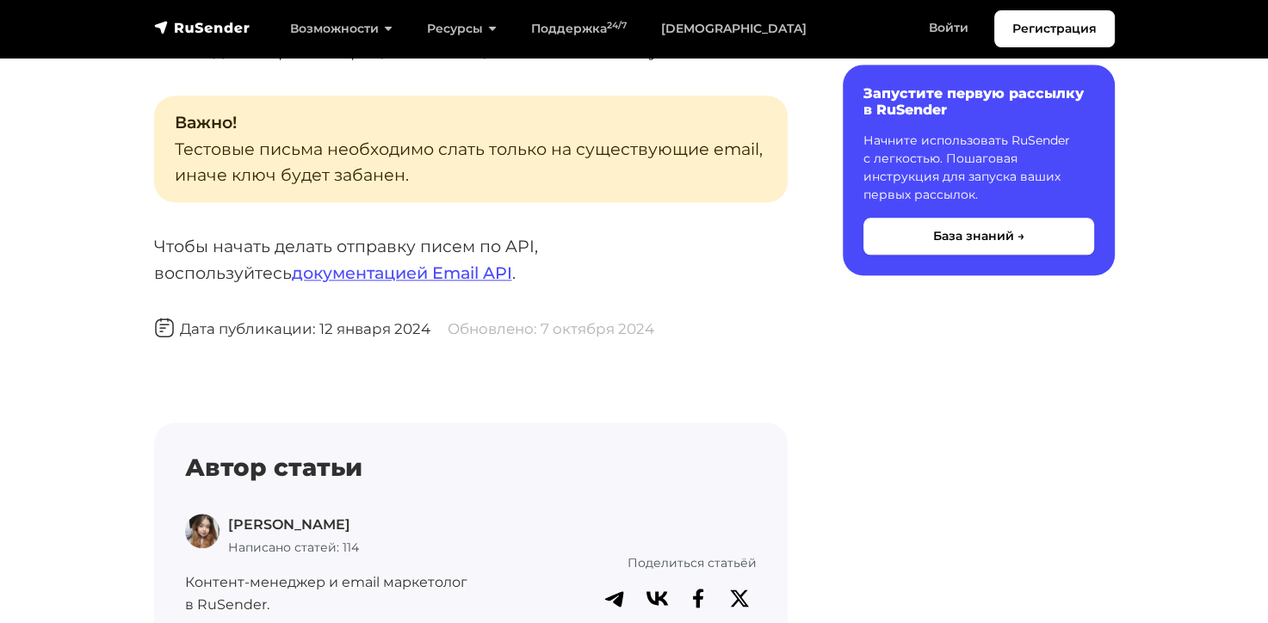
scroll to position [1808, 0]
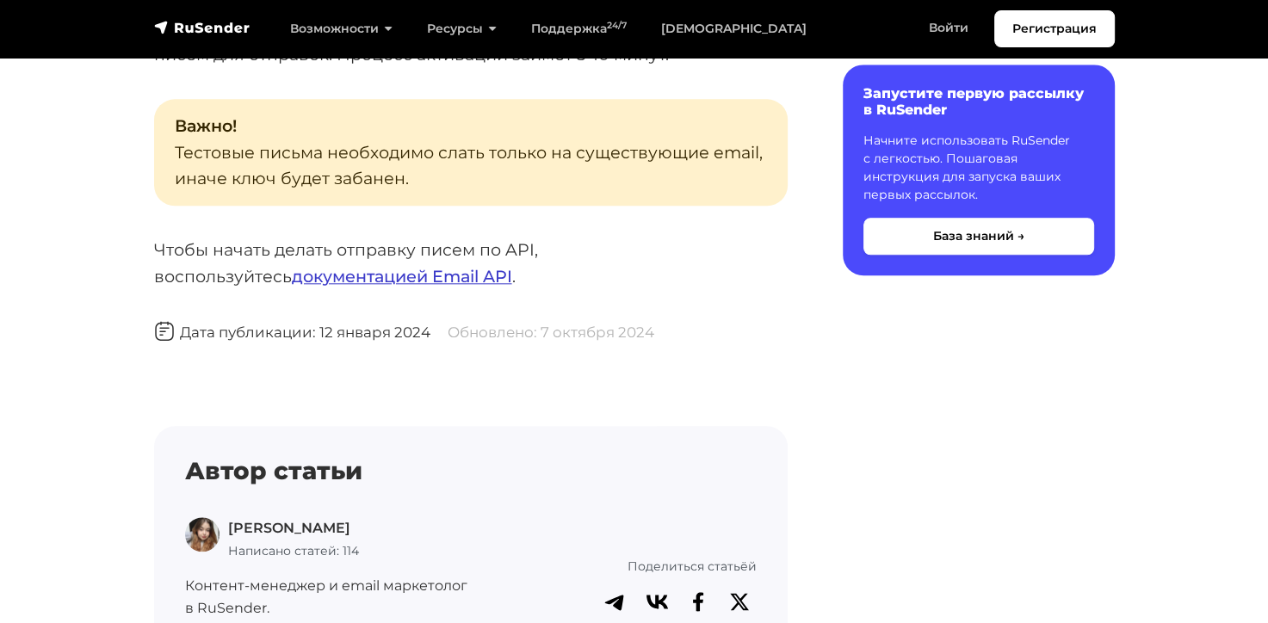
click at [320, 281] on link "документацией Email API" at bounding box center [402, 276] width 220 height 21
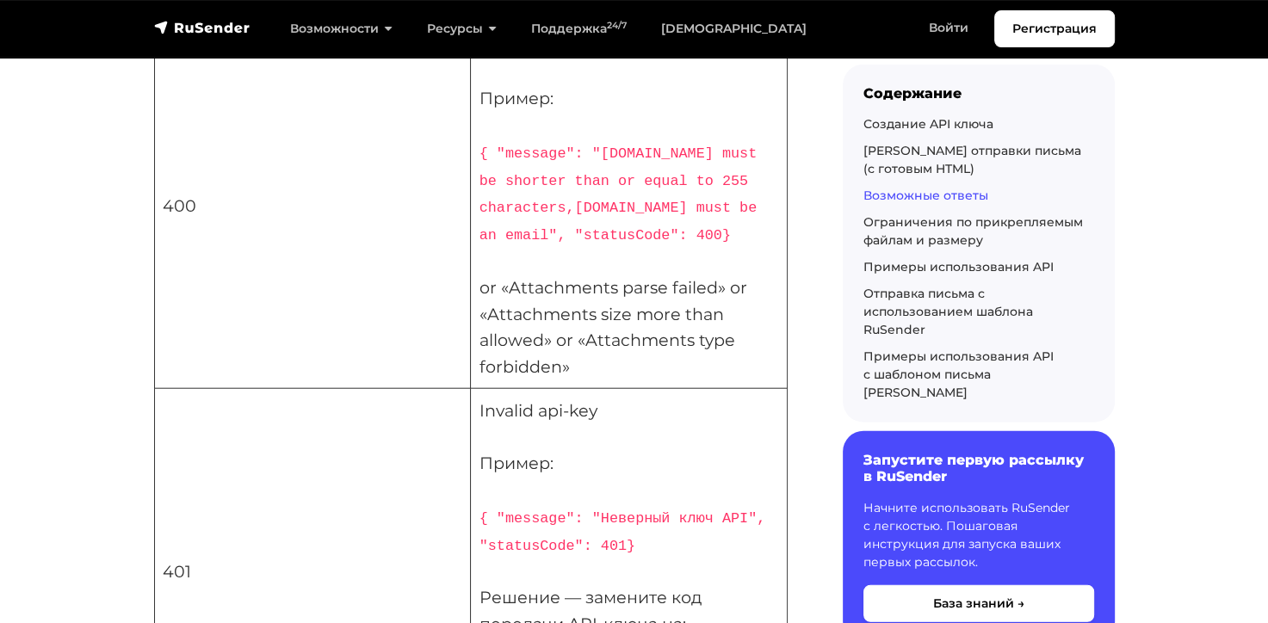
scroll to position [4306, 0]
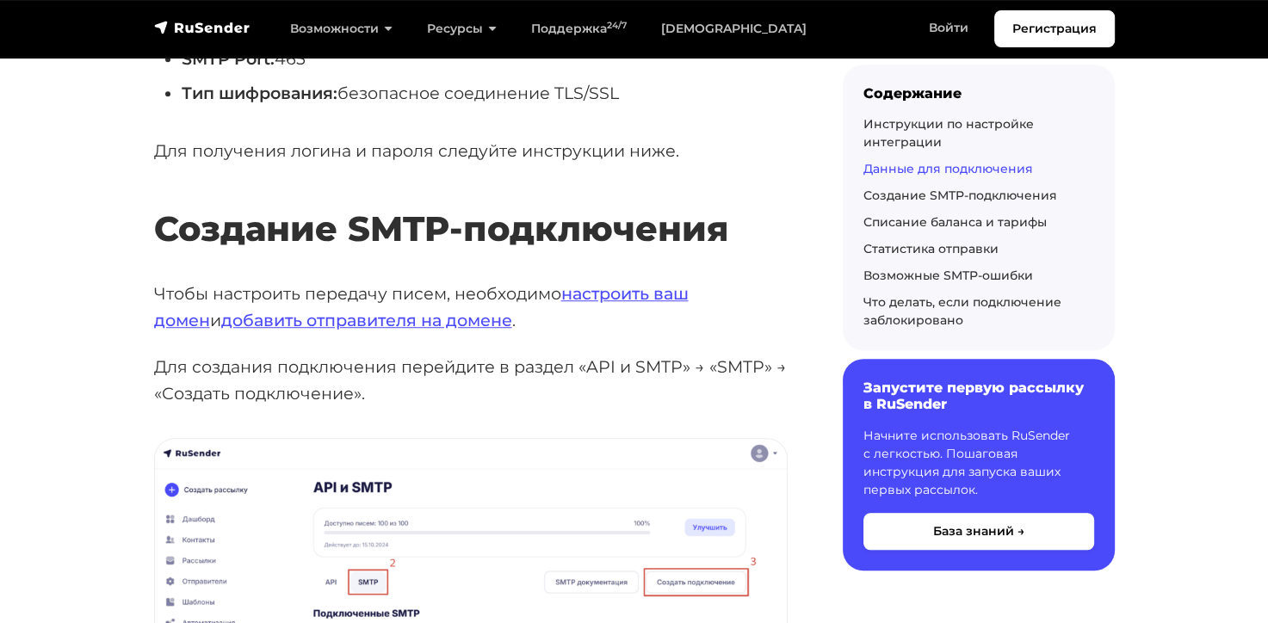
scroll to position [1085, 0]
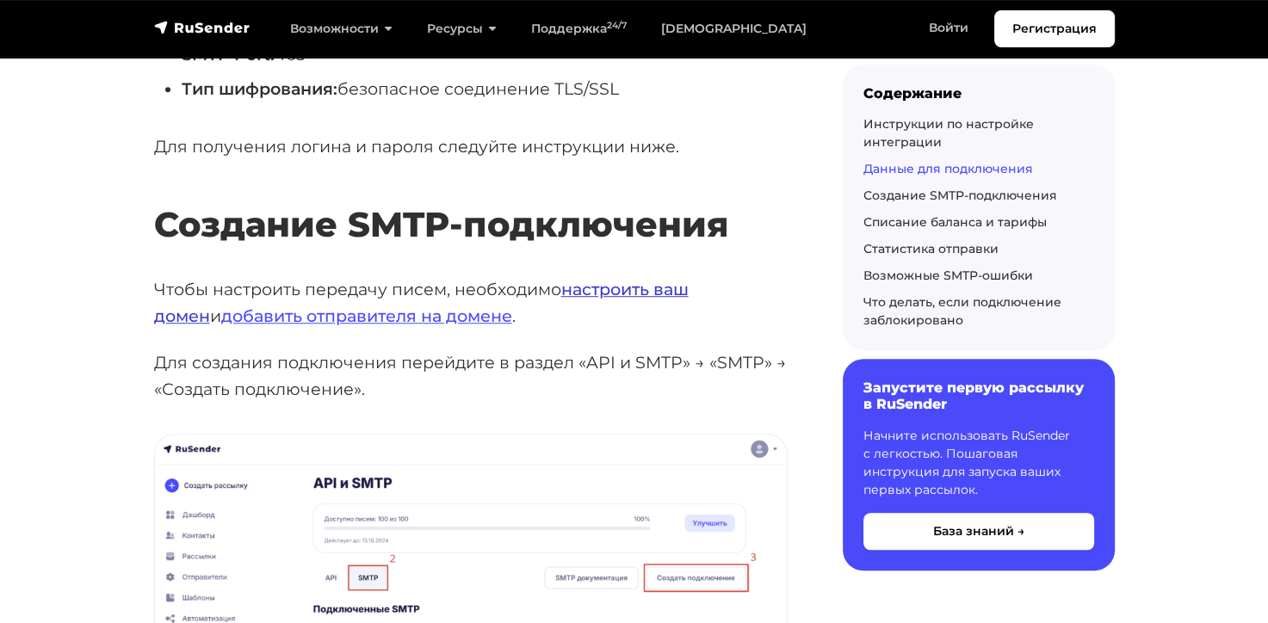
click at [658, 291] on link "настроить ваш домен" at bounding box center [421, 302] width 535 height 47
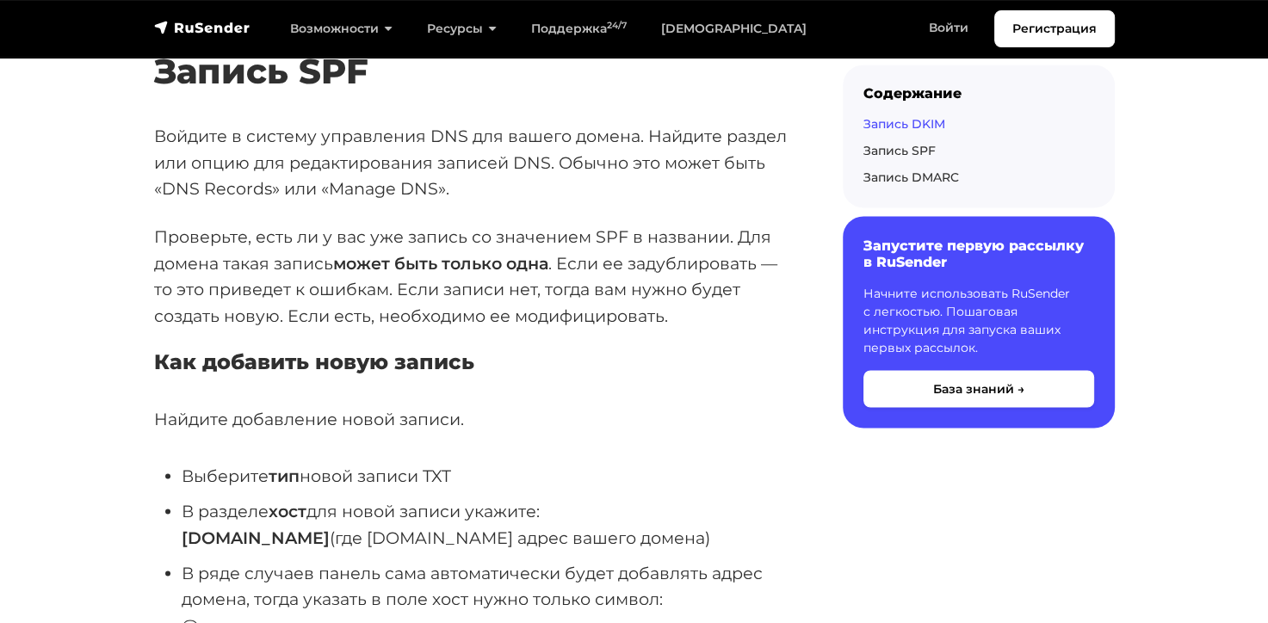
scroll to position [2756, 0]
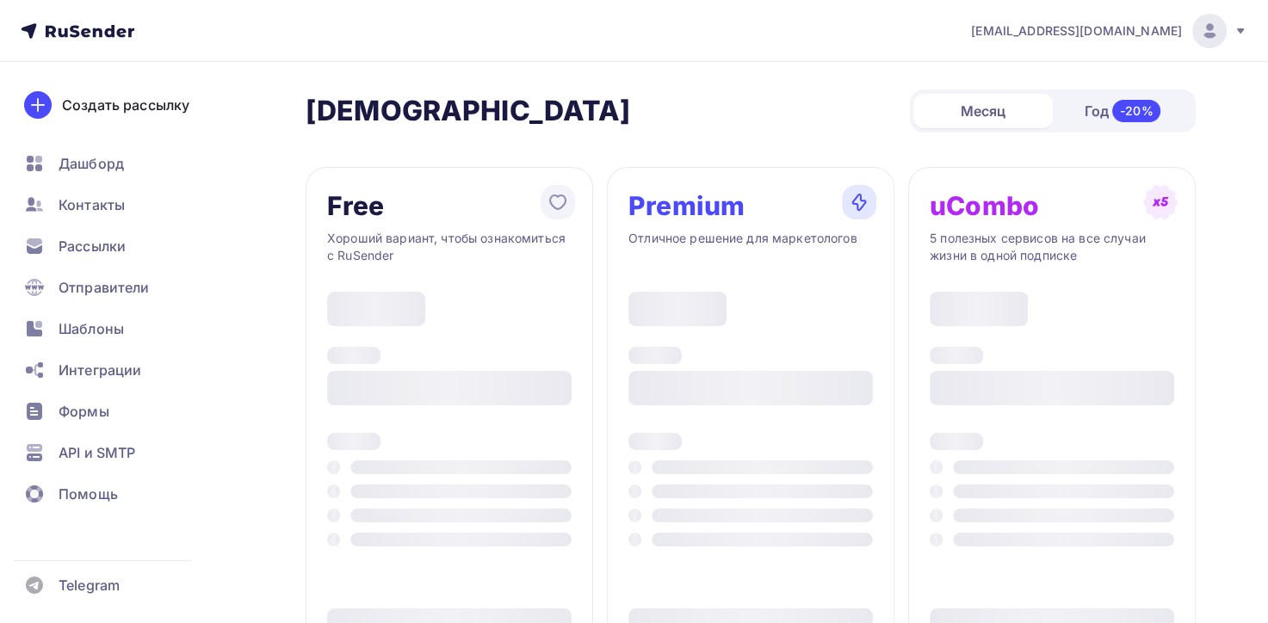
type input "500"
type input "100"
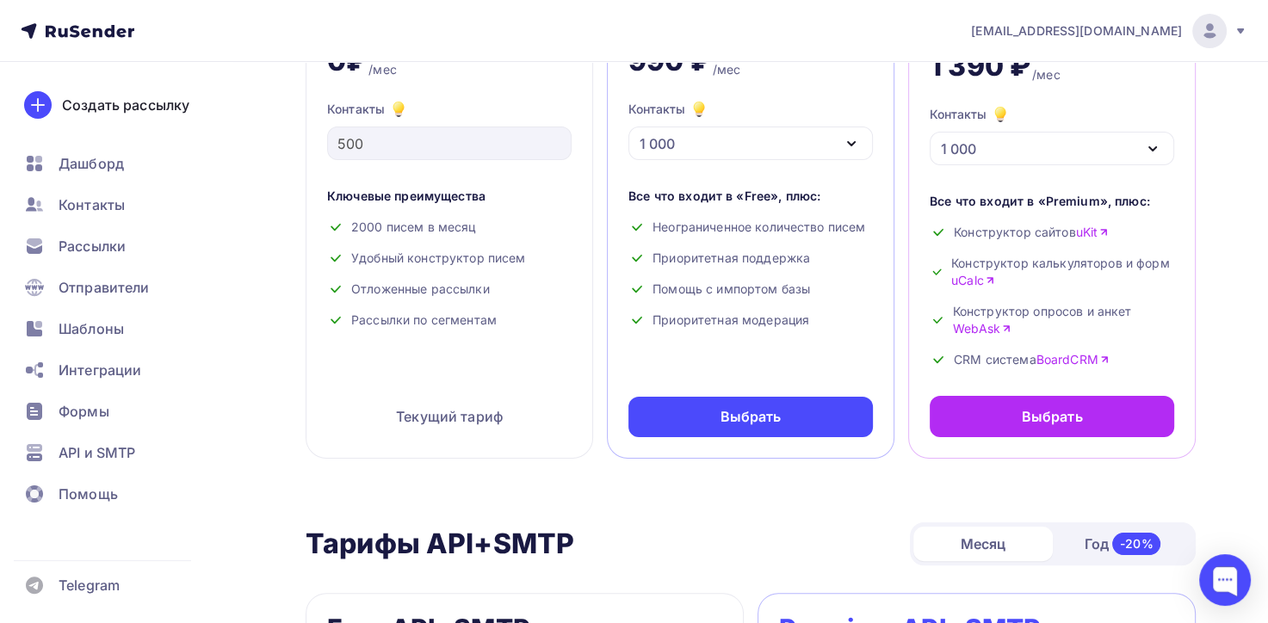
scroll to position [86, 0]
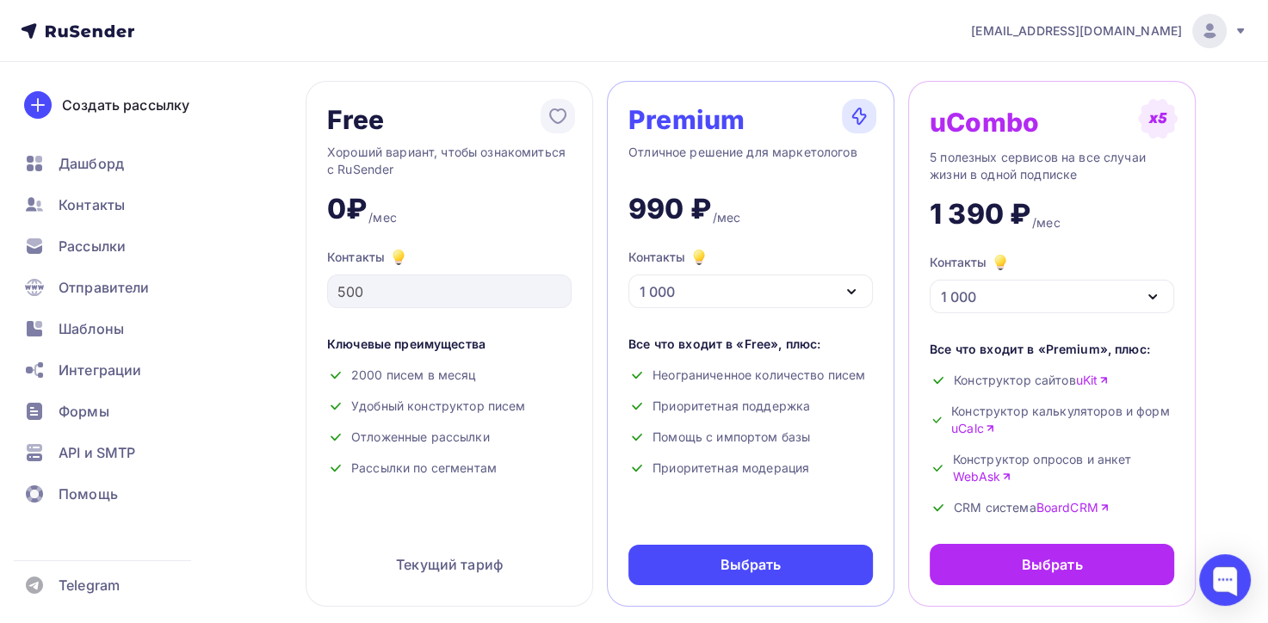
click at [861, 288] on icon "button" at bounding box center [851, 292] width 21 height 21
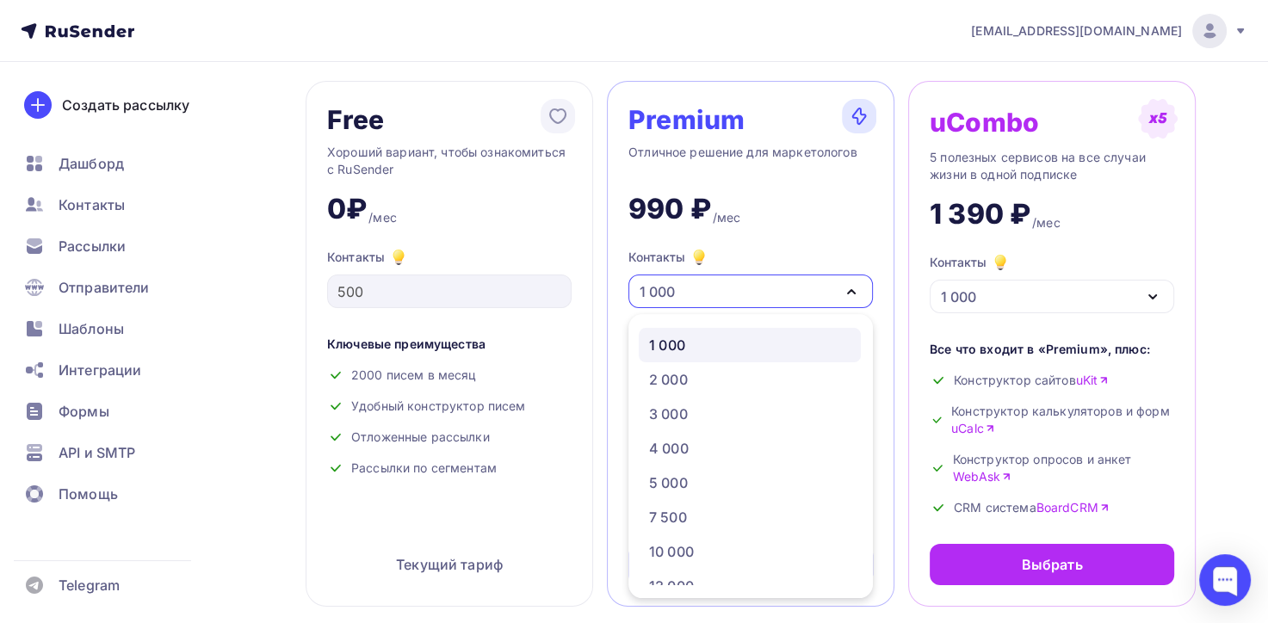
click at [860, 288] on icon "button" at bounding box center [851, 292] width 21 height 21
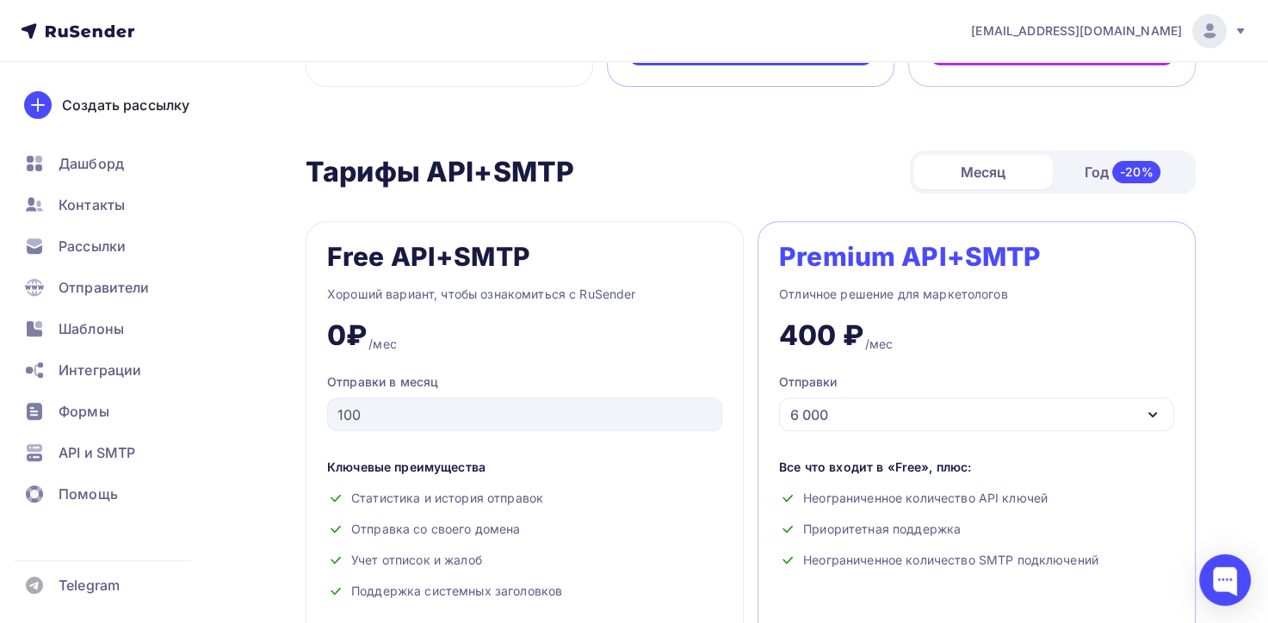
scroll to position [603, 0]
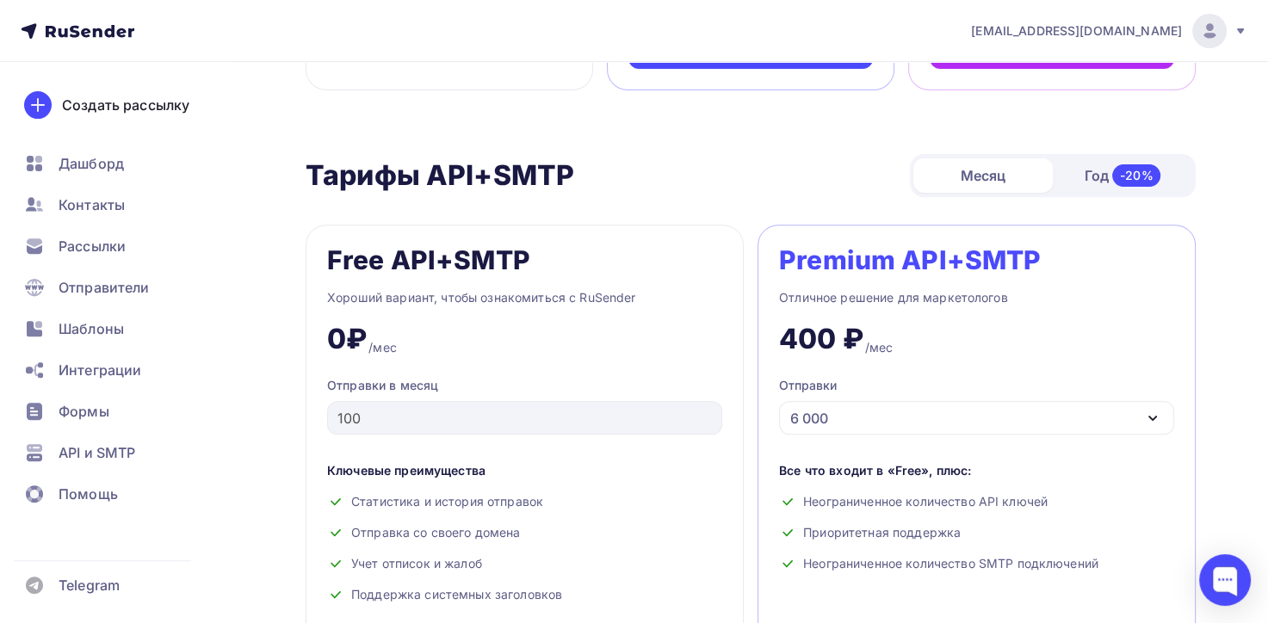
click at [1097, 176] on div "Год -20%" at bounding box center [1123, 176] width 140 height 36
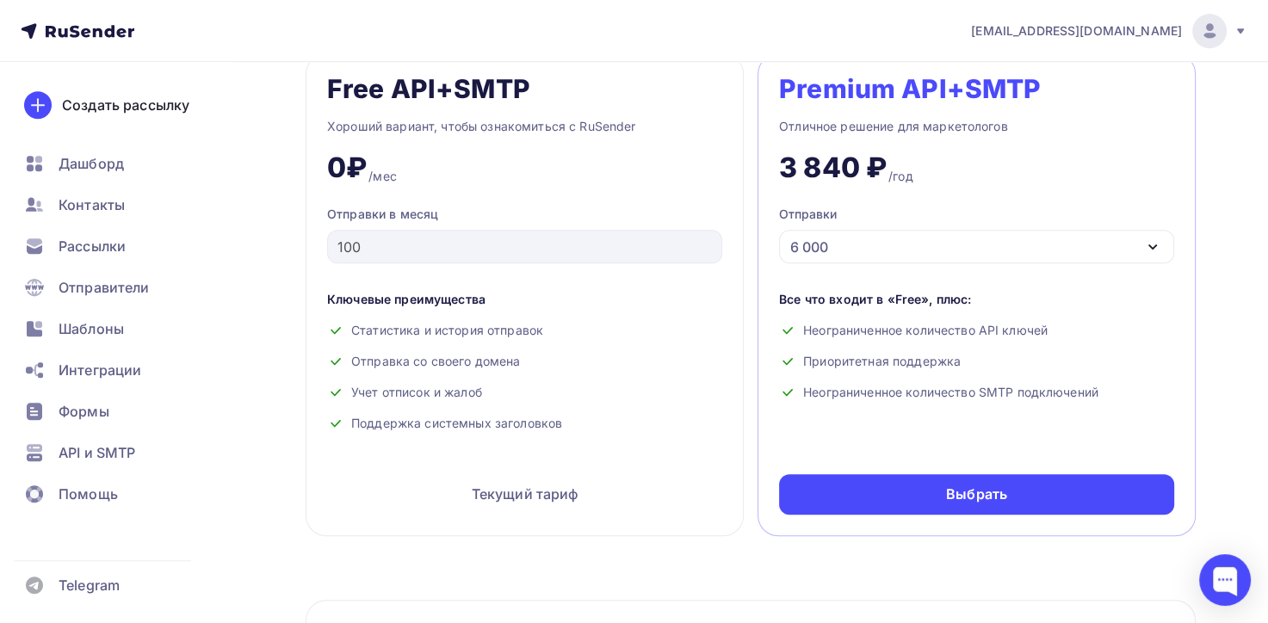
scroll to position [775, 0]
click at [1150, 245] on icon "button" at bounding box center [1153, 246] width 7 height 3
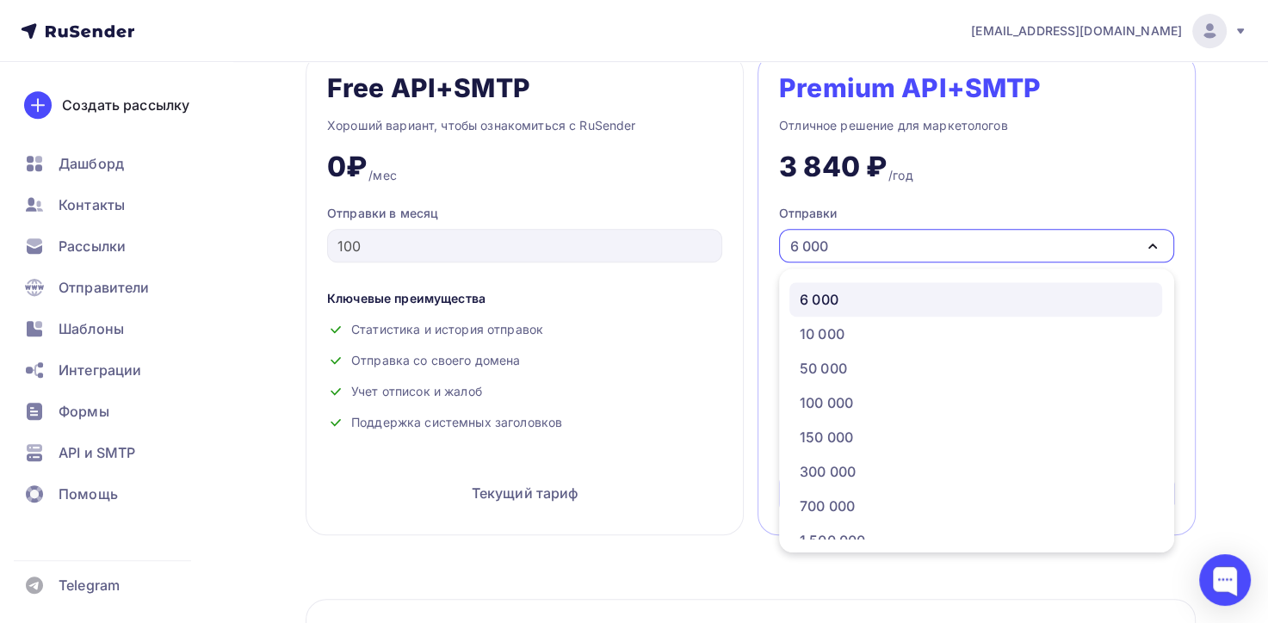
click at [1150, 245] on icon "button" at bounding box center [1153, 246] width 7 height 3
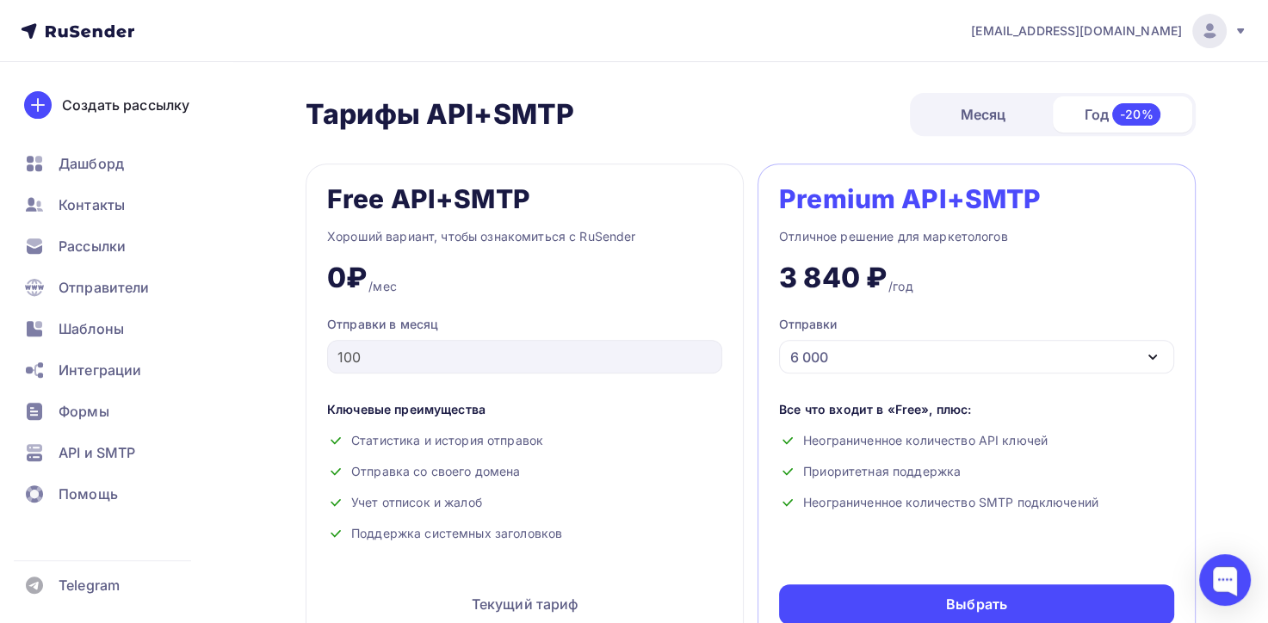
scroll to position [603, 0]
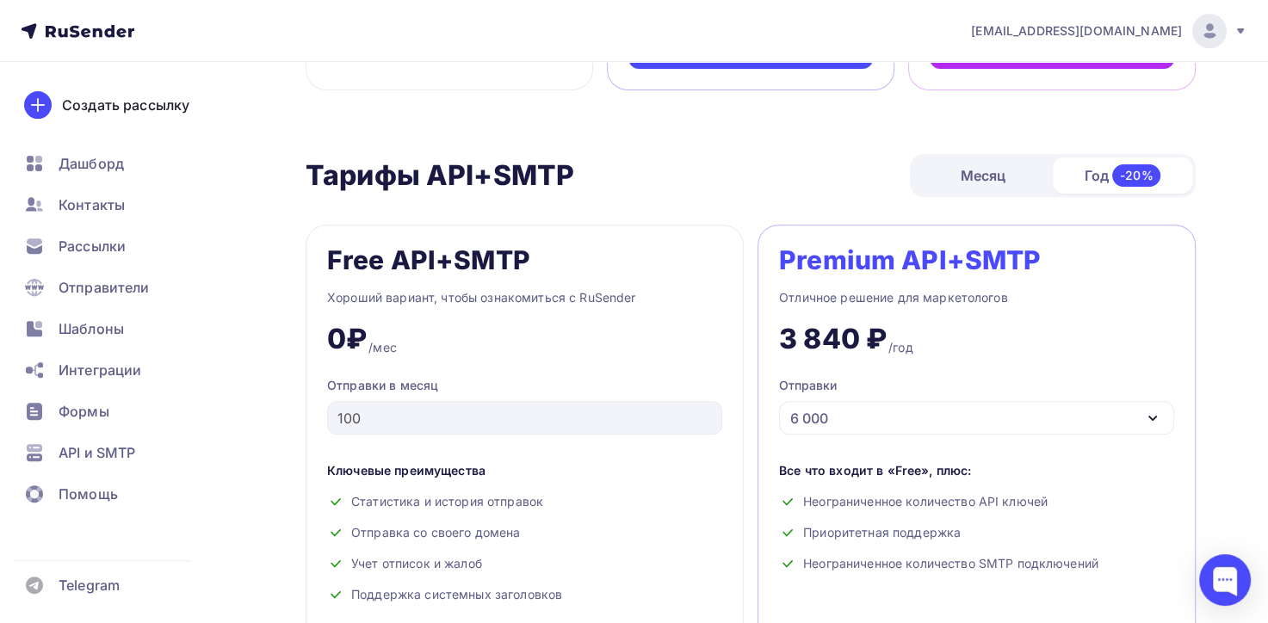
click at [1091, 169] on div "Год -20%" at bounding box center [1123, 176] width 140 height 36
click at [987, 183] on div "Месяц" at bounding box center [984, 175] width 140 height 34
click at [1145, 408] on icon "button" at bounding box center [1153, 418] width 21 height 21
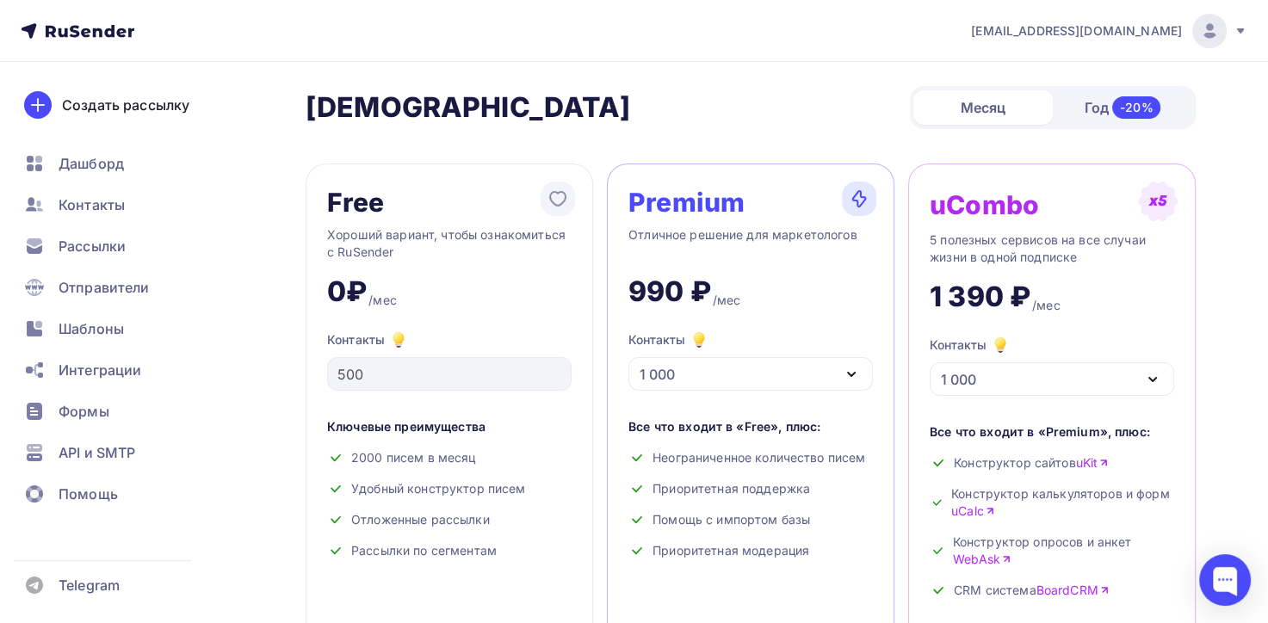
scroll to position [0, 0]
